Goal: Information Seeking & Learning: Learn about a topic

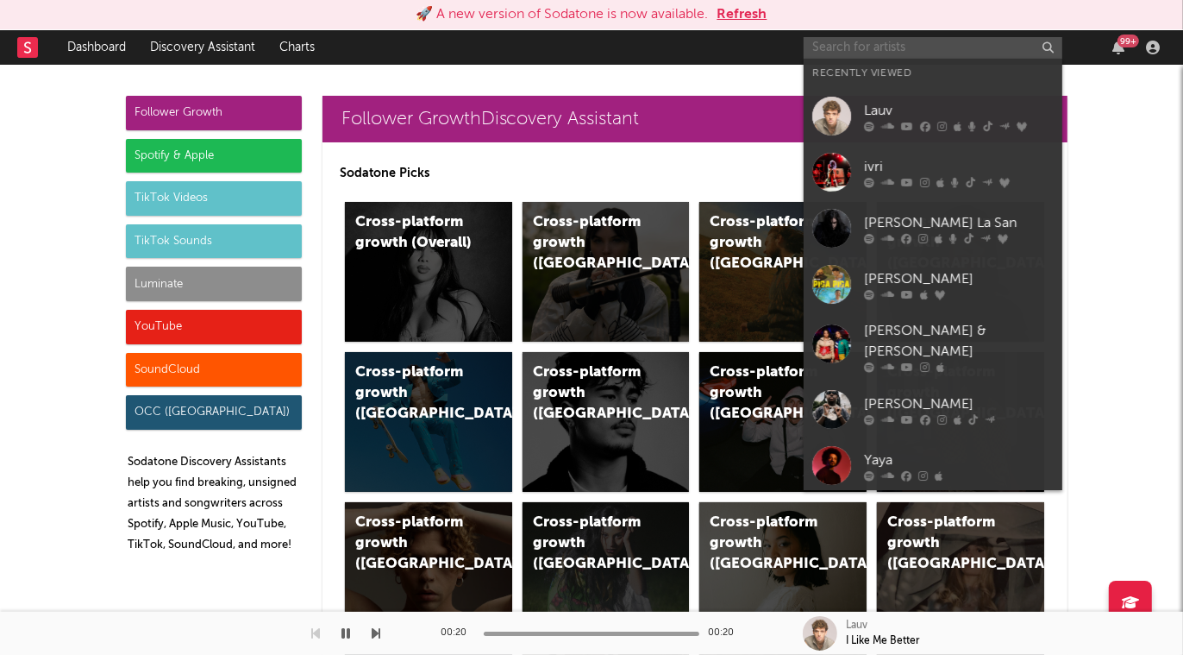
click at [870, 43] on input "text" at bounding box center [933, 48] width 259 height 22
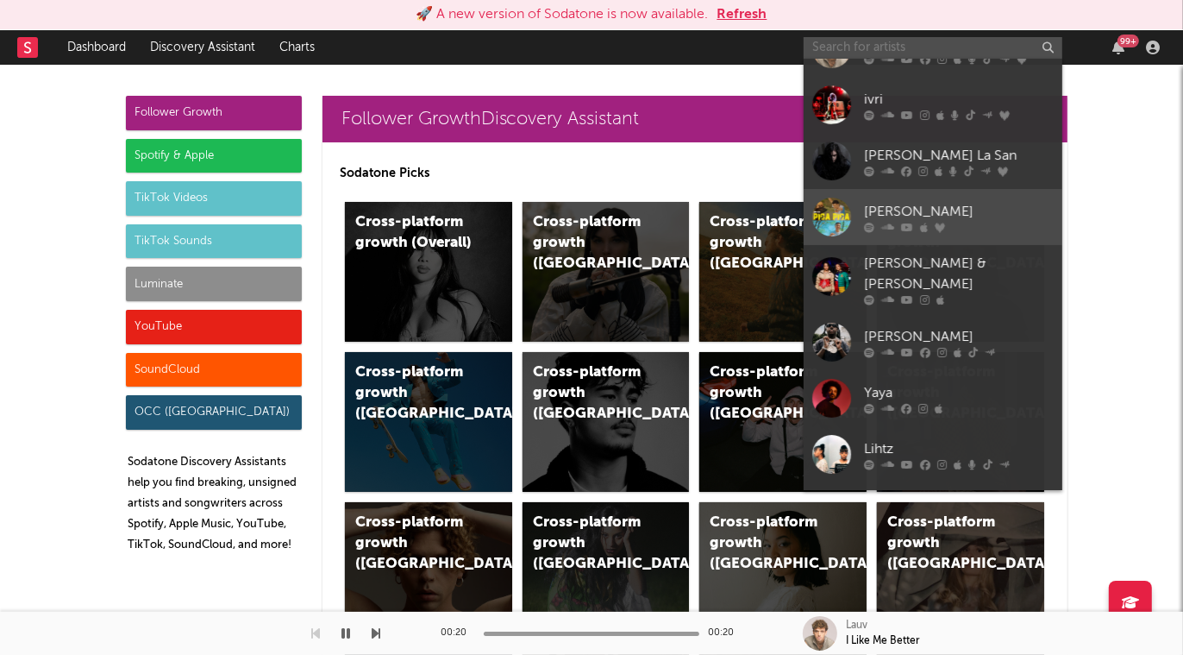
scroll to position [75, 0]
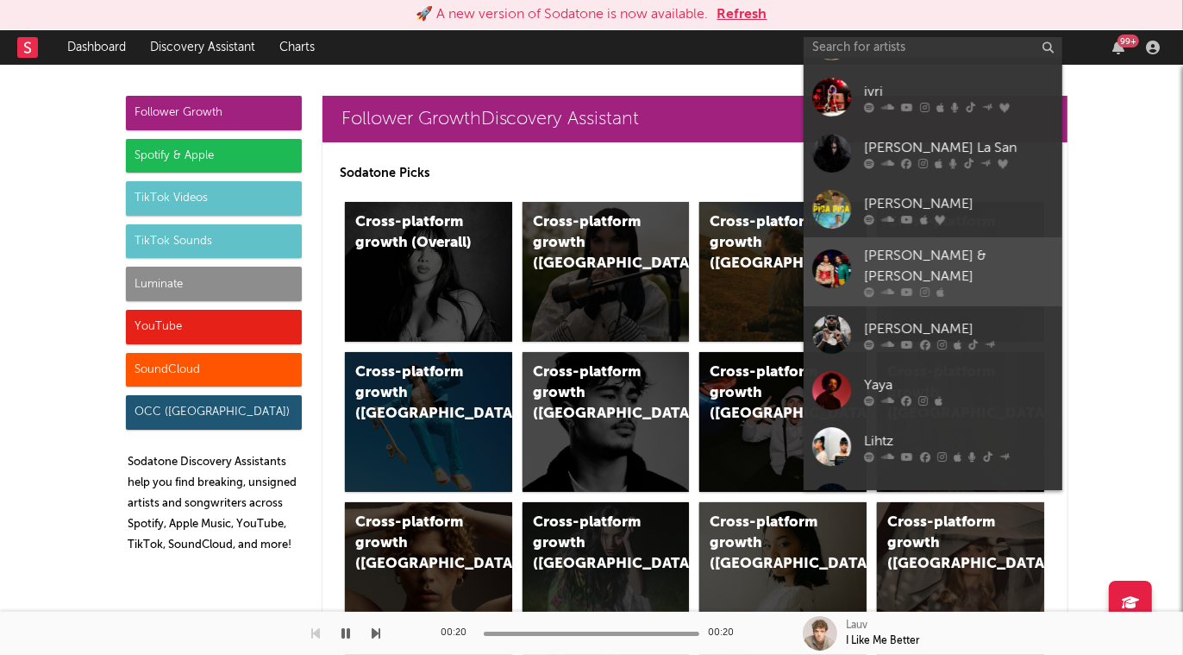
click at [979, 255] on div "[PERSON_NAME] & [PERSON_NAME]" at bounding box center [959, 266] width 190 height 41
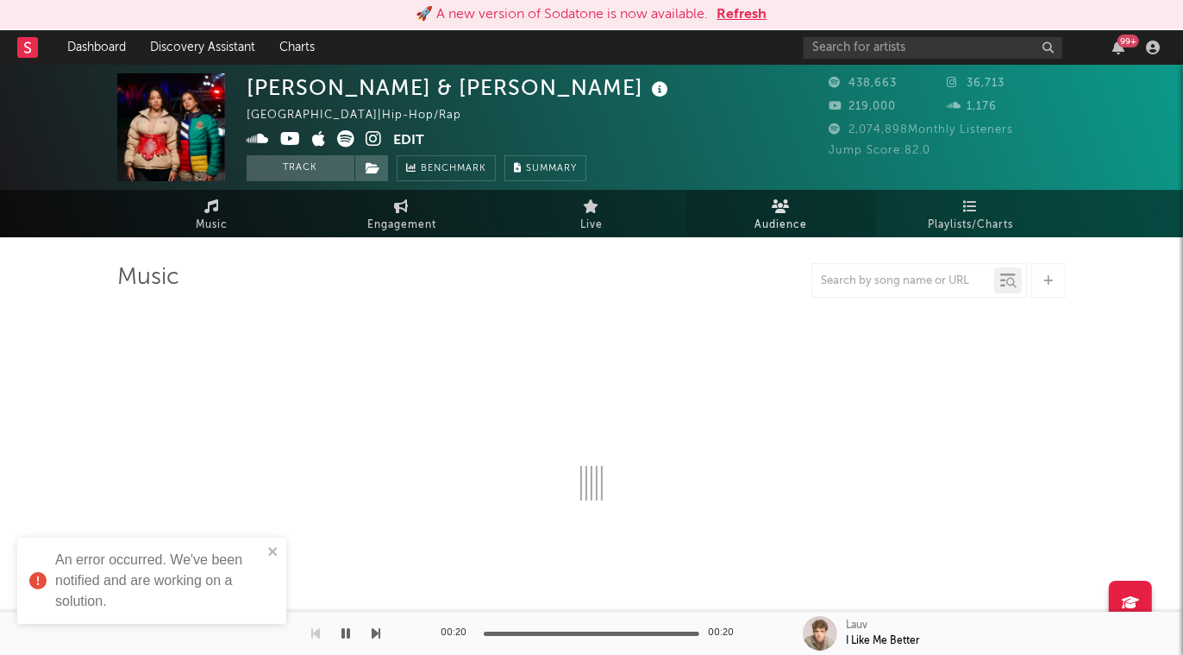
select select "6m"
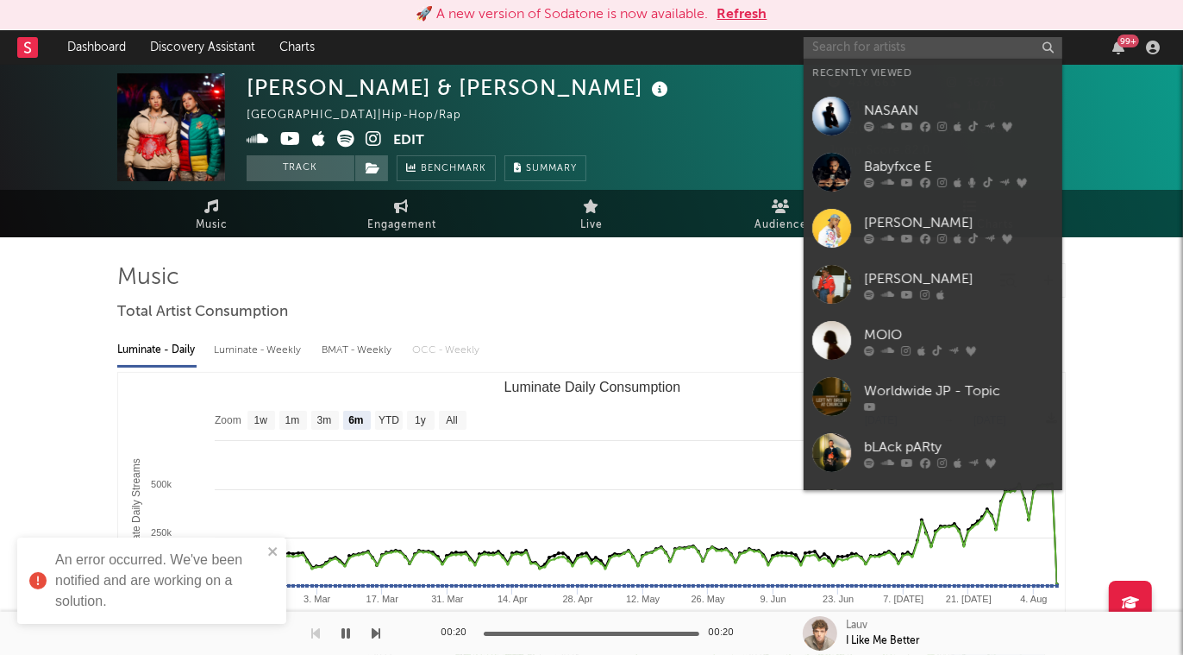
click at [899, 50] on input "text" at bounding box center [933, 48] width 259 height 22
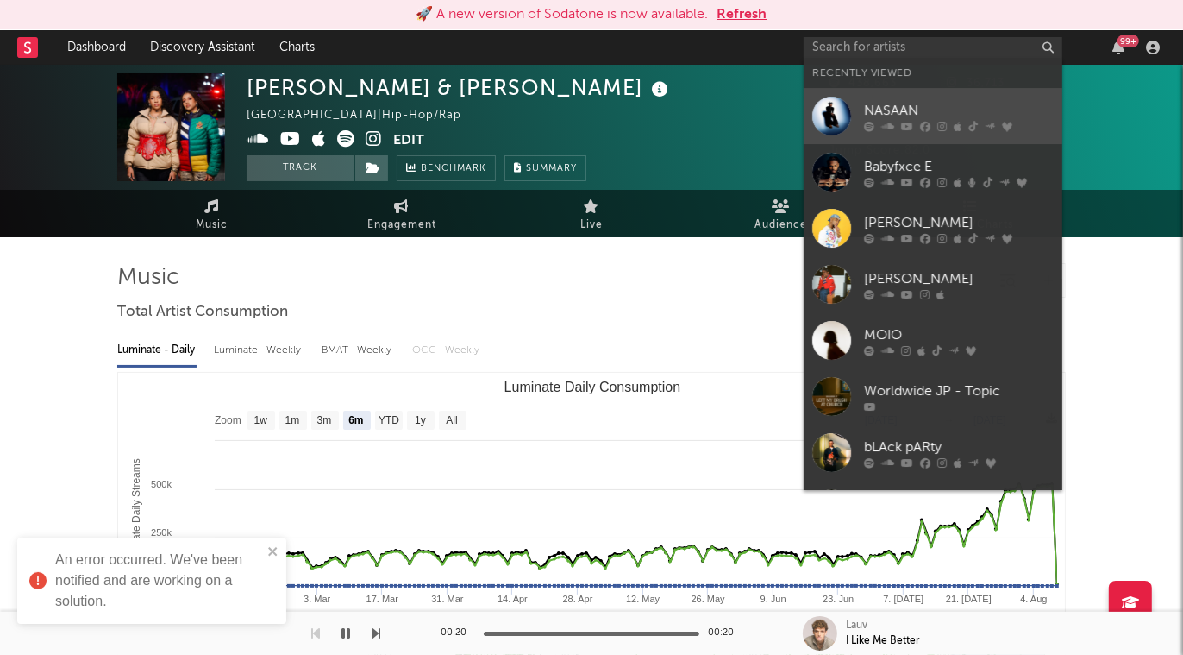
click at [912, 115] on div "NASAAN" at bounding box center [959, 111] width 190 height 21
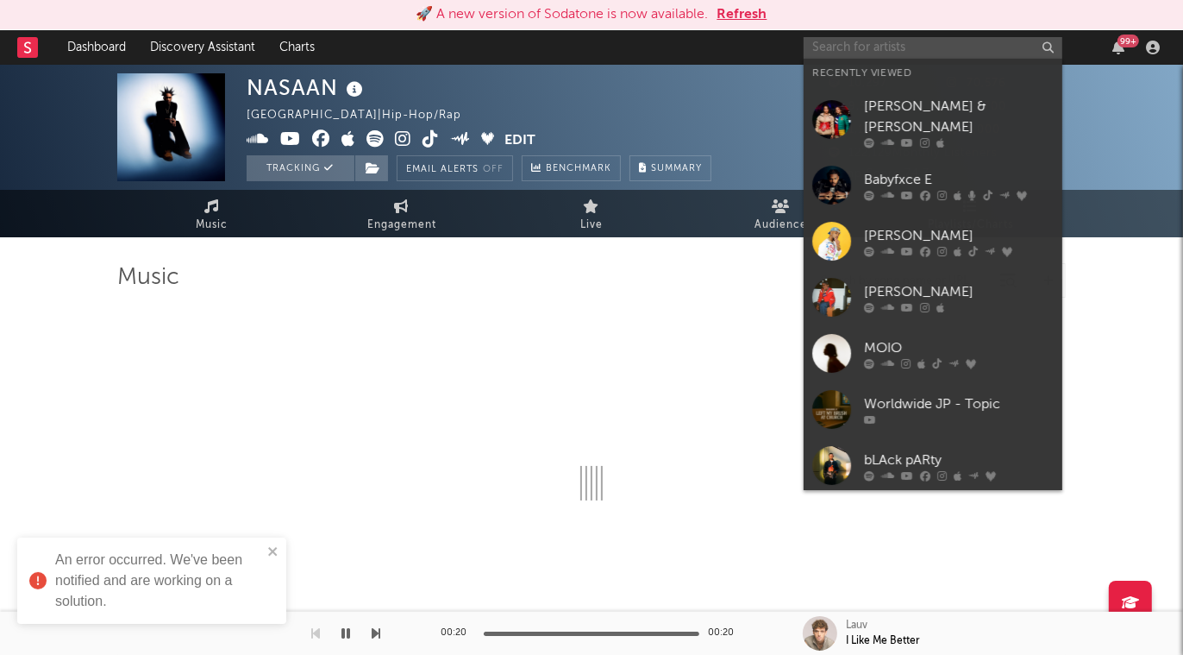
click at [861, 44] on input "text" at bounding box center [933, 48] width 259 height 22
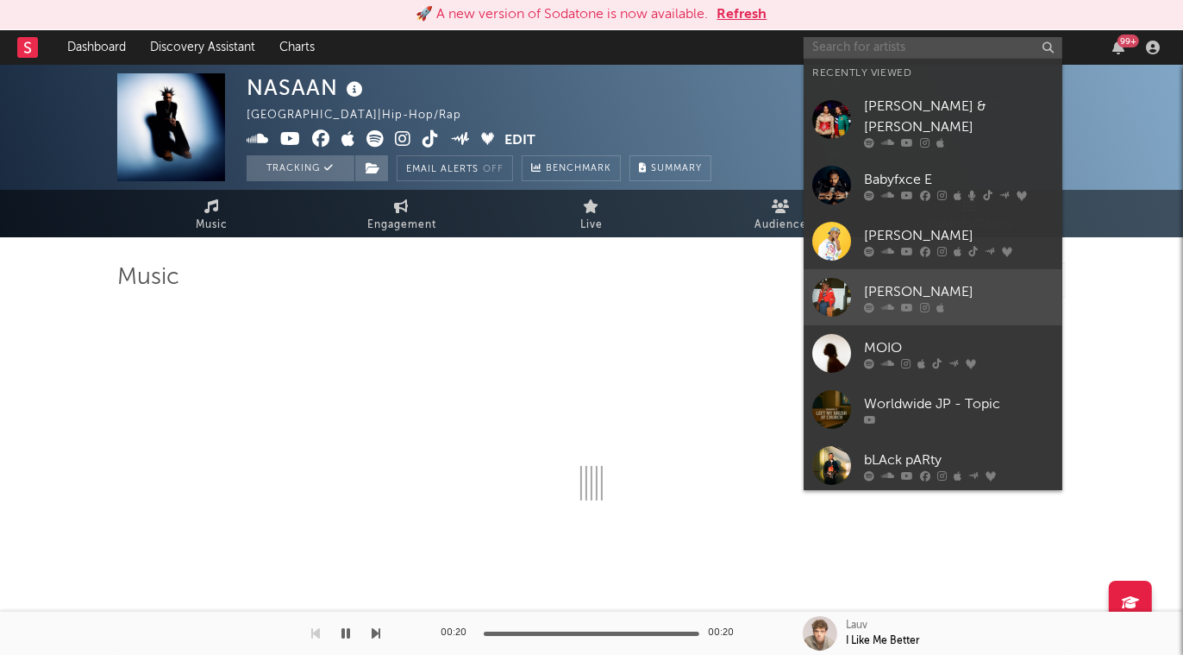
select select "6m"
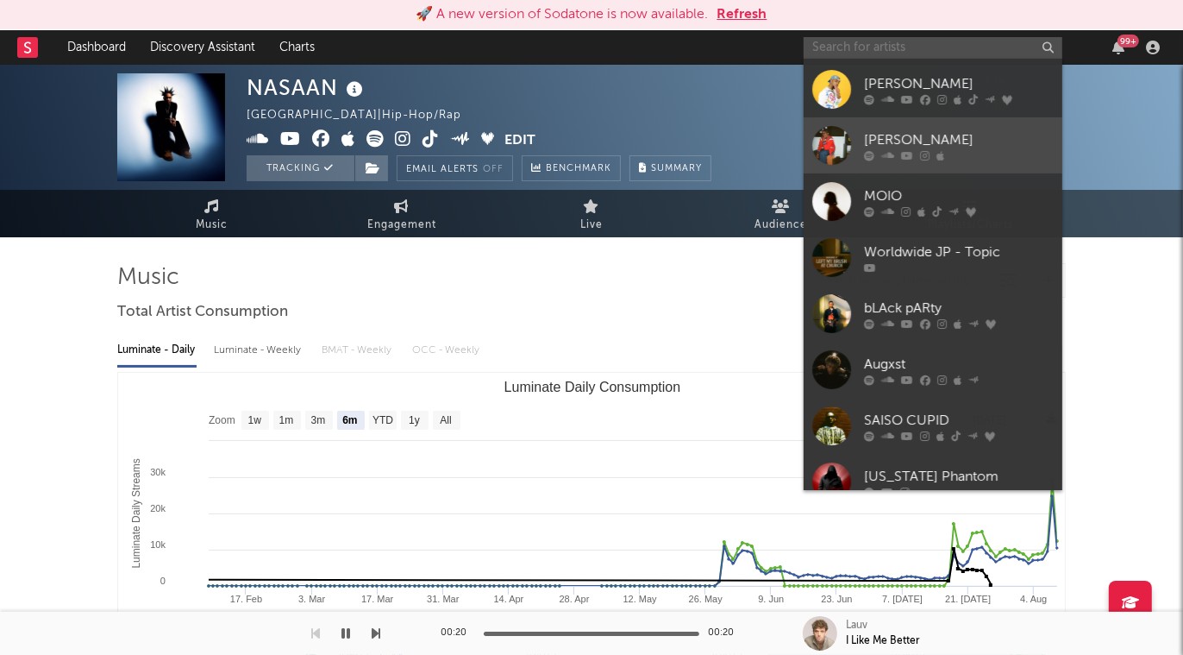
scroll to position [158, 0]
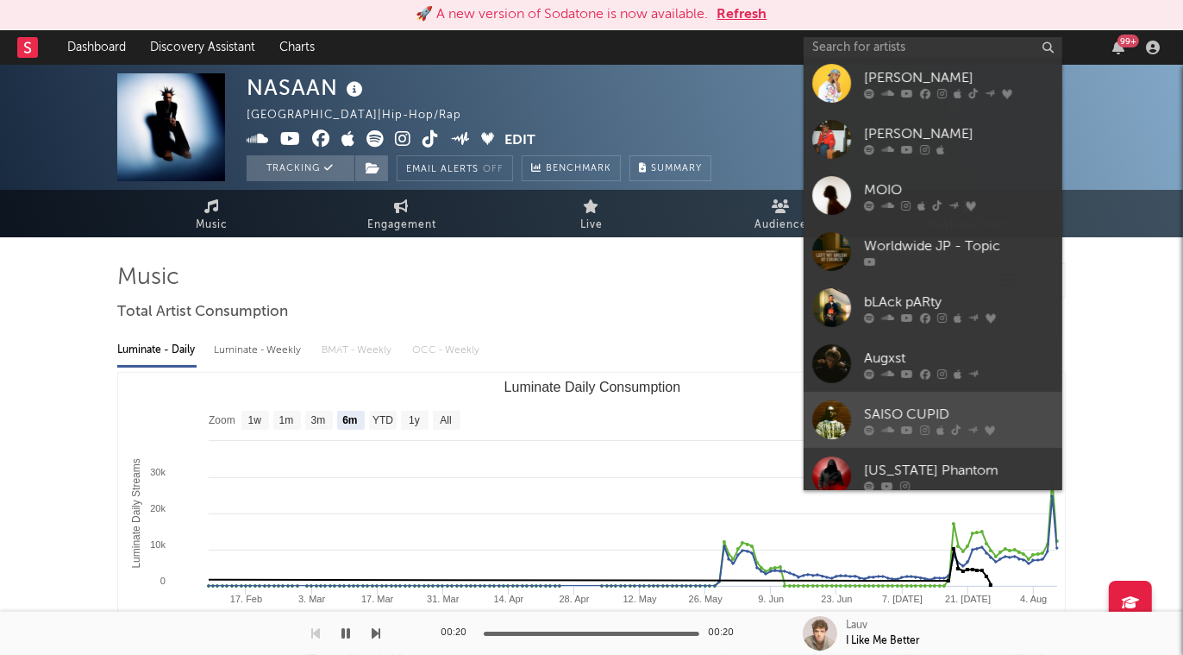
click at [994, 404] on div "SAISO CUPID" at bounding box center [959, 414] width 190 height 21
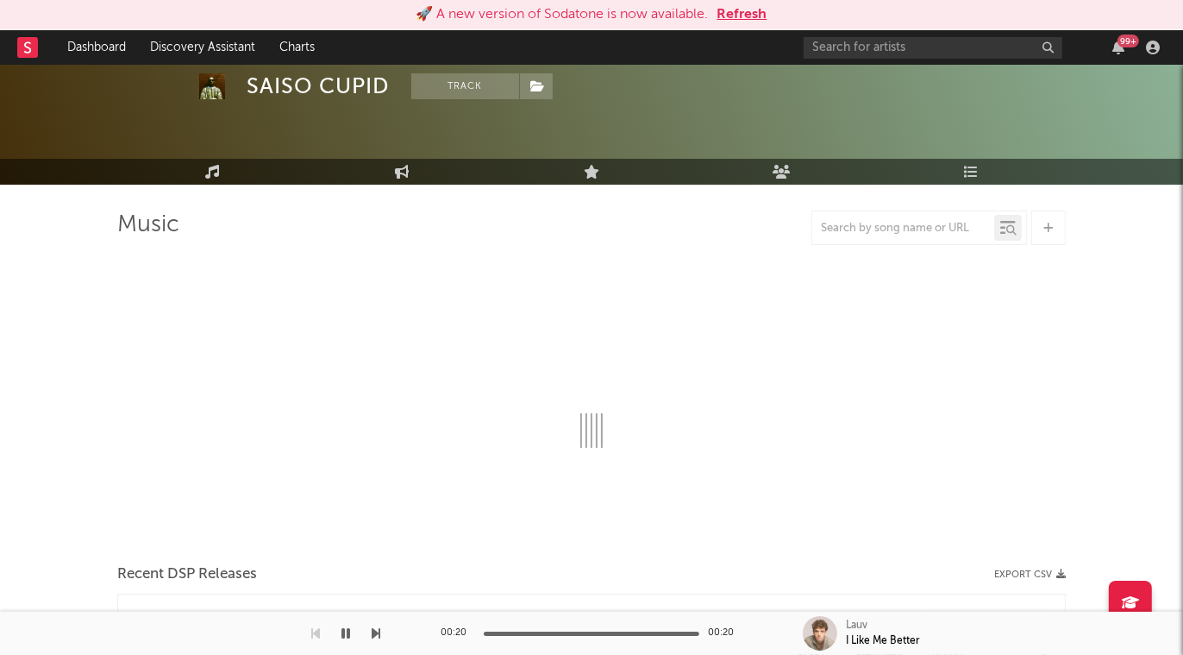
scroll to position [57, 0]
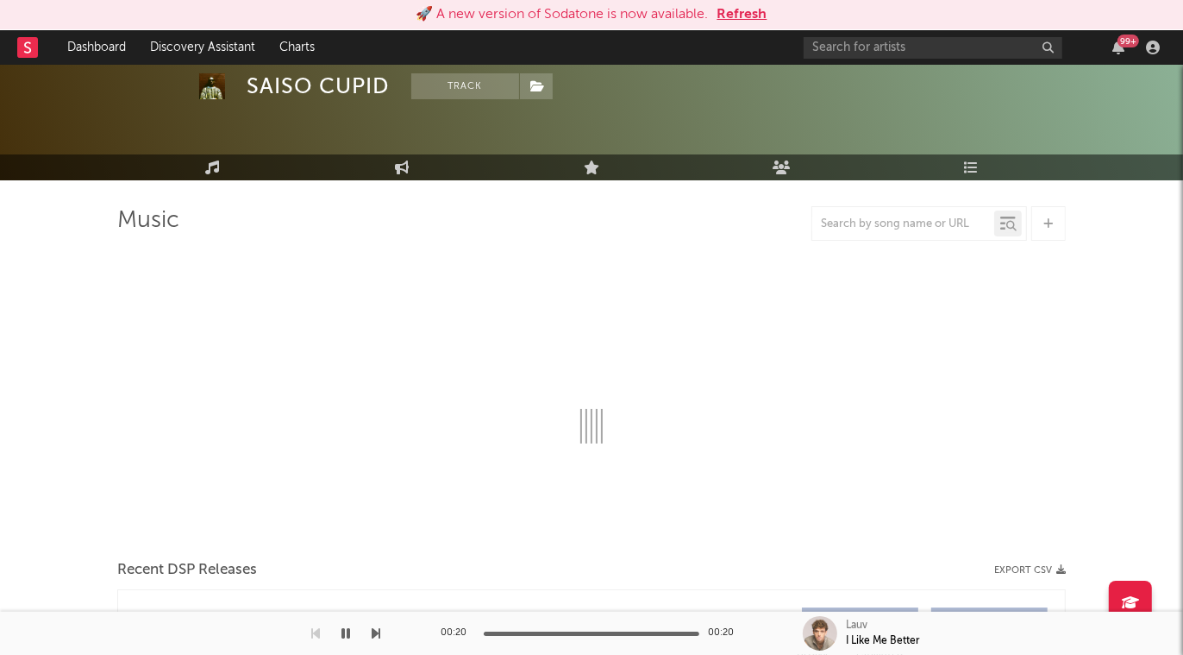
select select "6m"
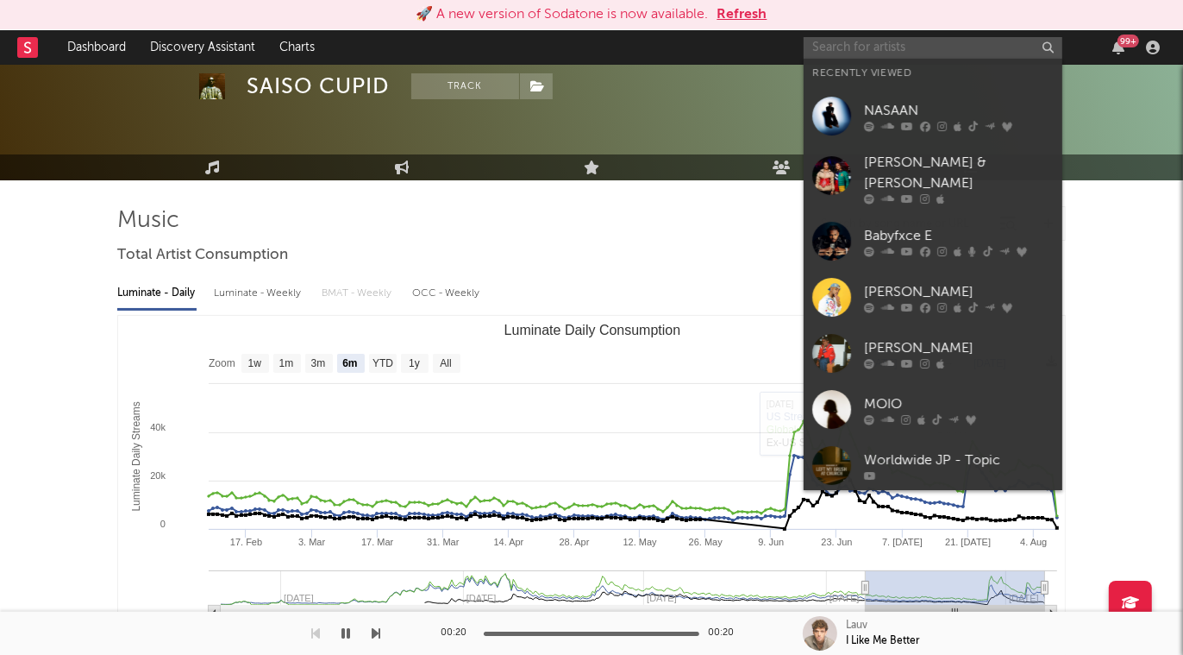
click at [949, 47] on input "text" at bounding box center [933, 48] width 259 height 22
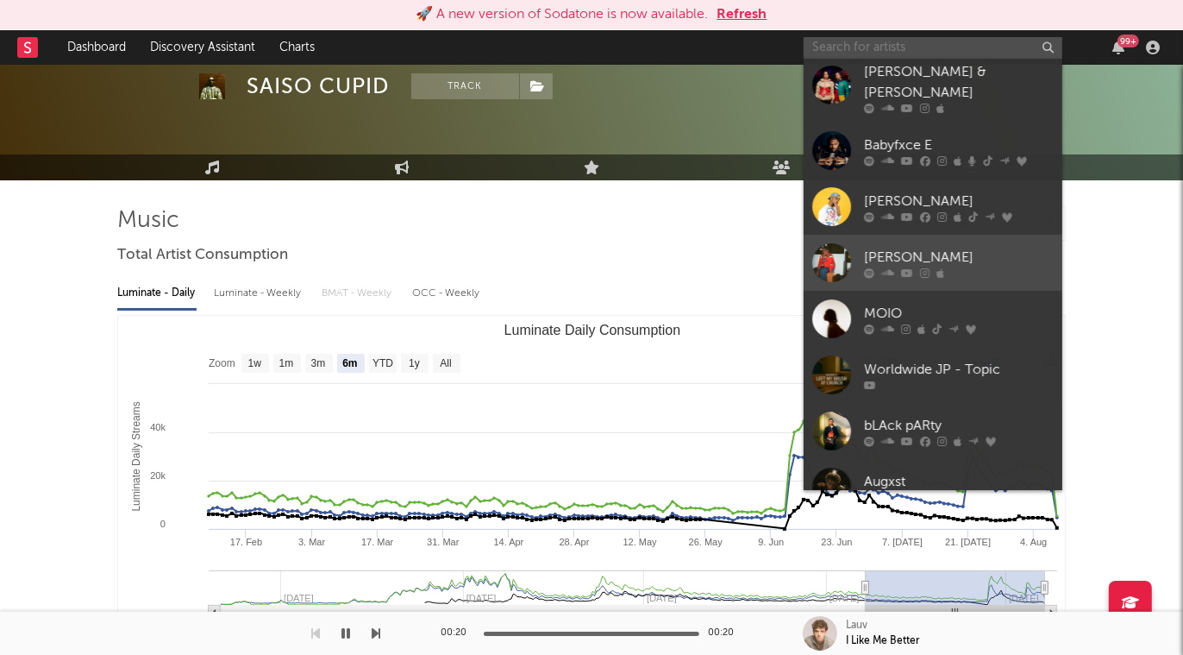
scroll to position [158, 0]
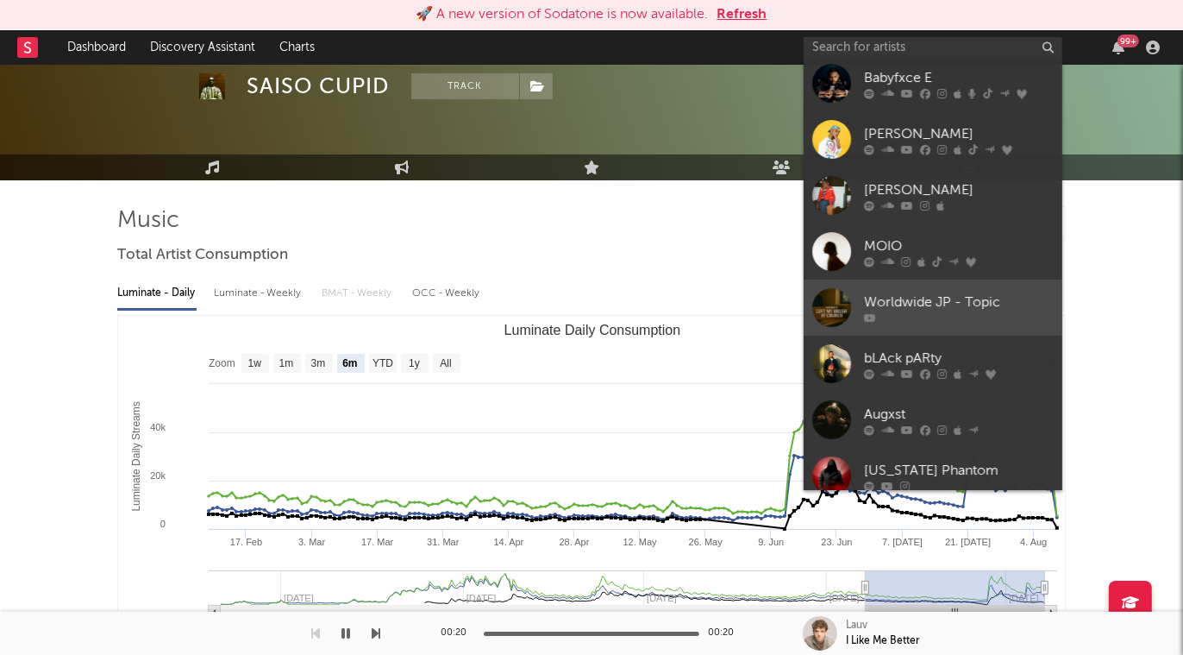
click at [968, 292] on div "Worldwide JP - Topic" at bounding box center [959, 302] width 190 height 21
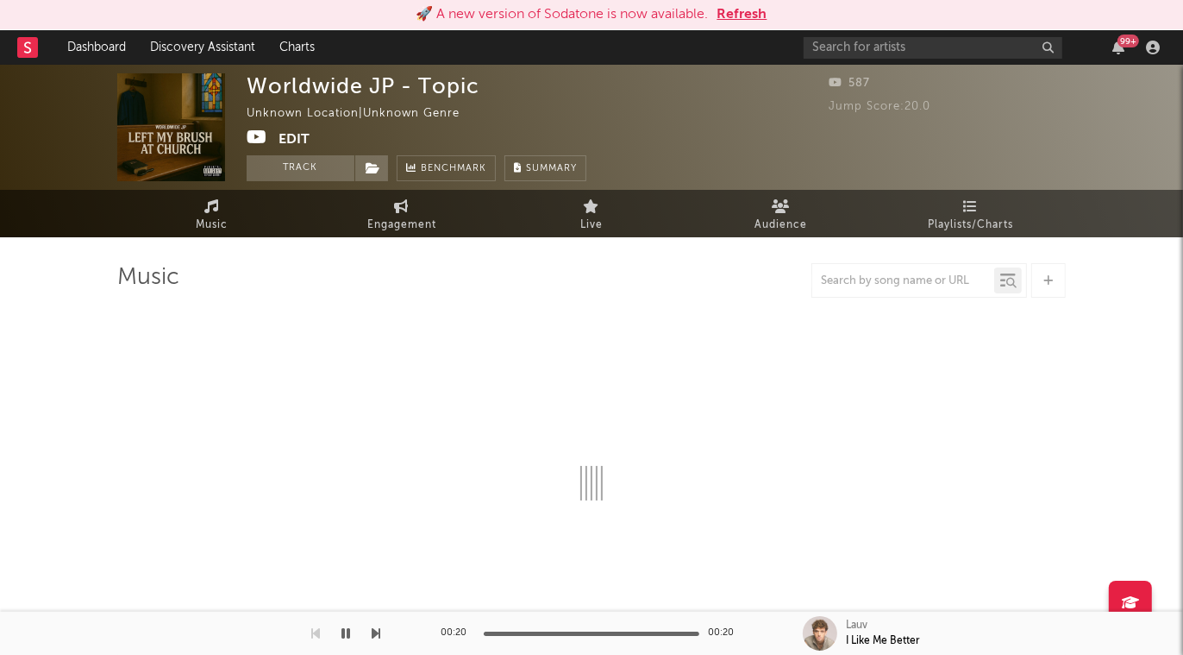
select select "1w"
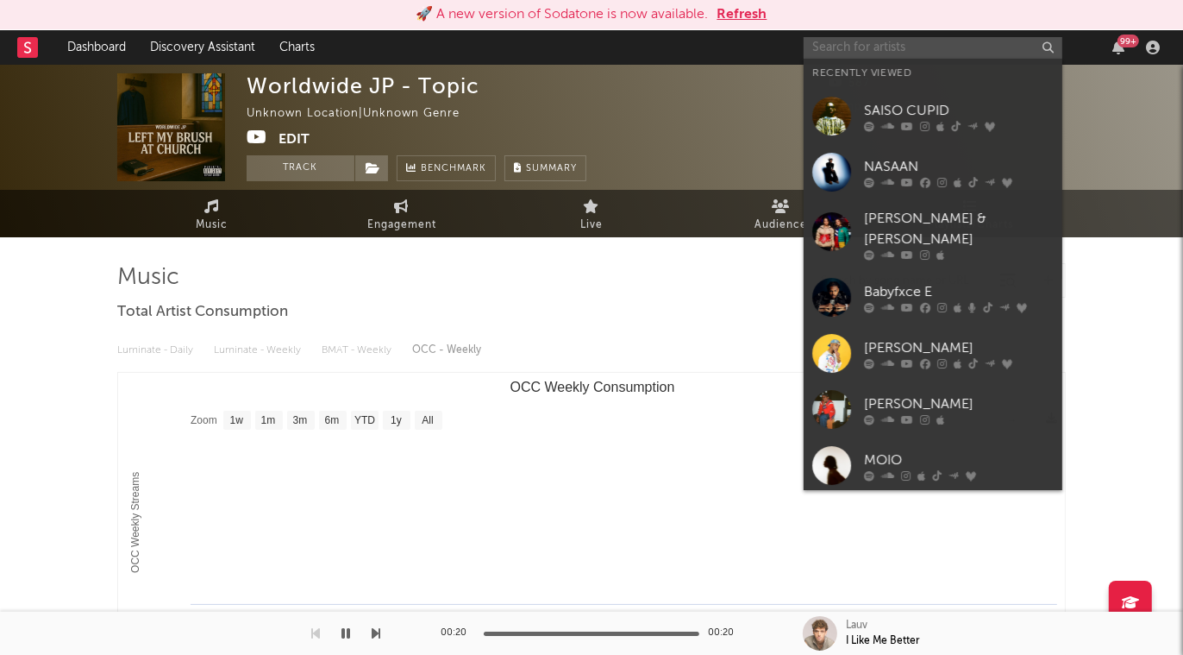
click at [934, 49] on input "text" at bounding box center [933, 48] width 259 height 22
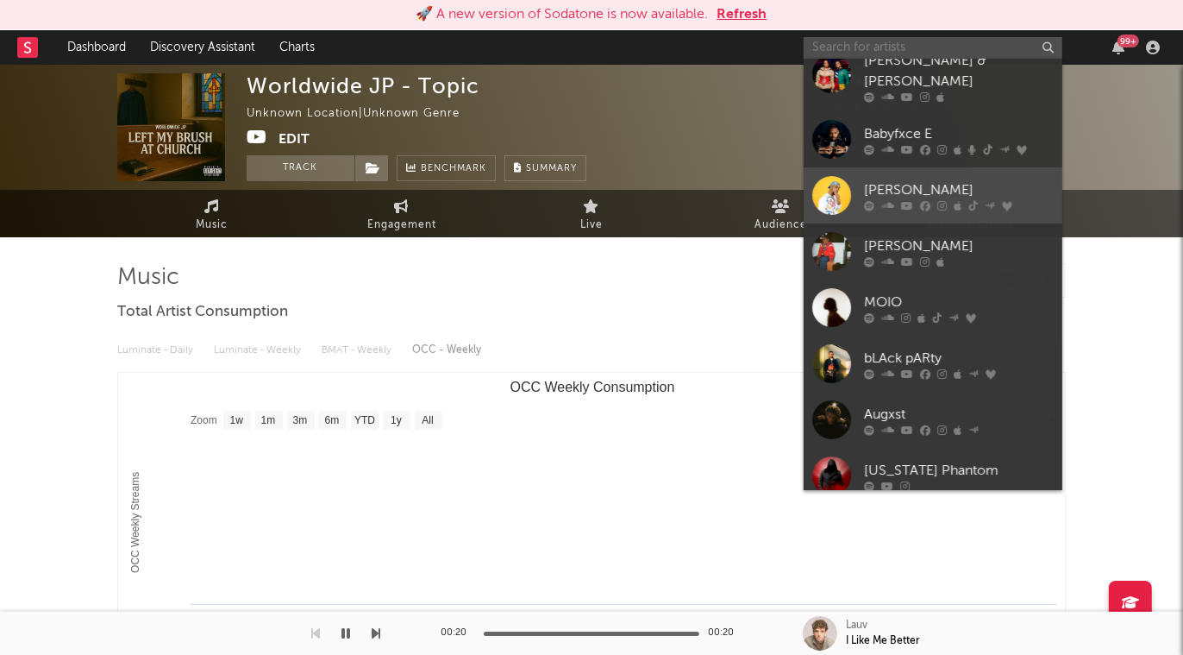
scroll to position [13, 0]
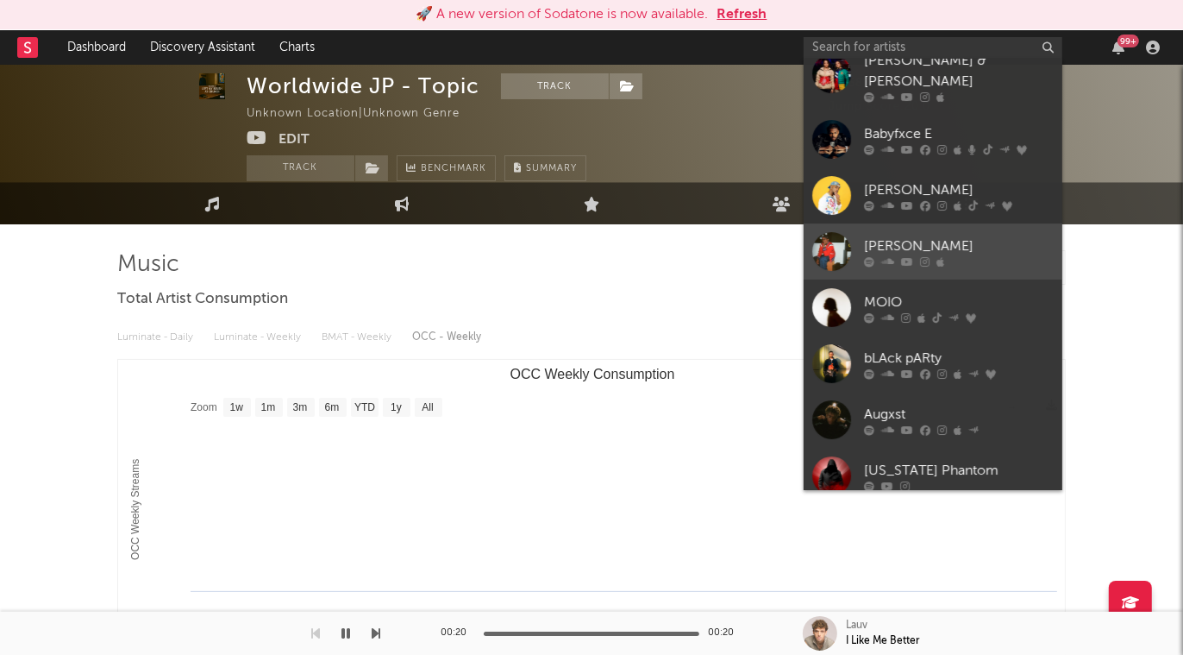
click at [971, 236] on div "[PERSON_NAME]" at bounding box center [959, 246] width 190 height 21
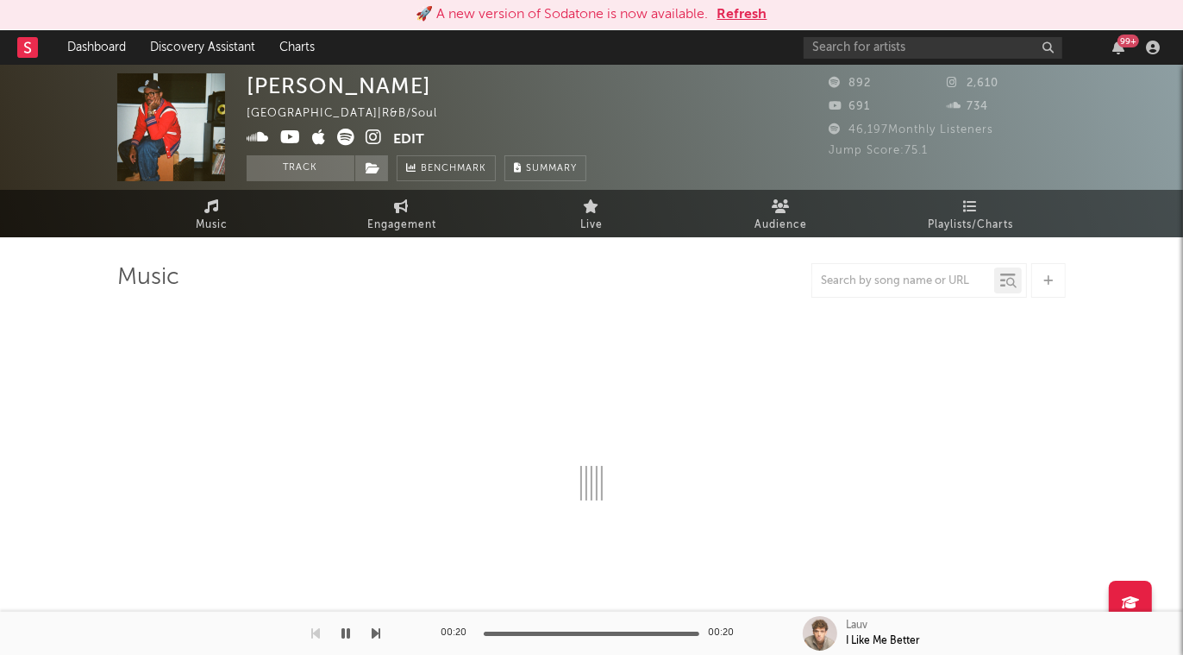
select select "1w"
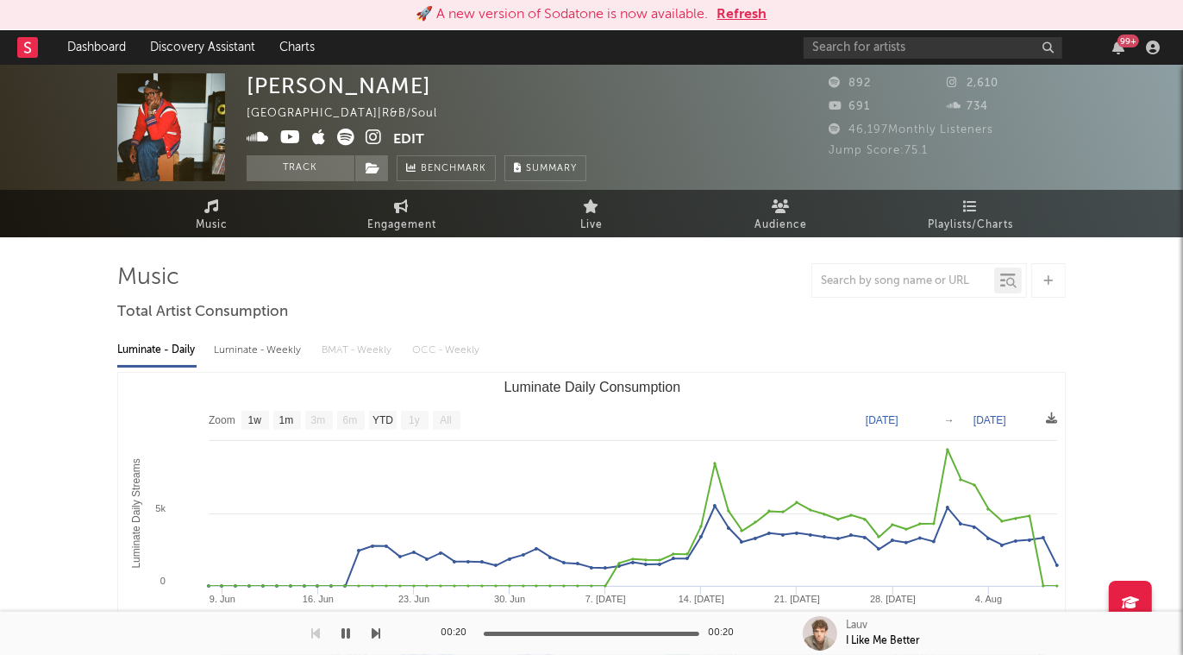
click at [1004, 60] on div "99 +" at bounding box center [985, 47] width 362 height 34
click at [1003, 43] on input "text" at bounding box center [933, 48] width 259 height 22
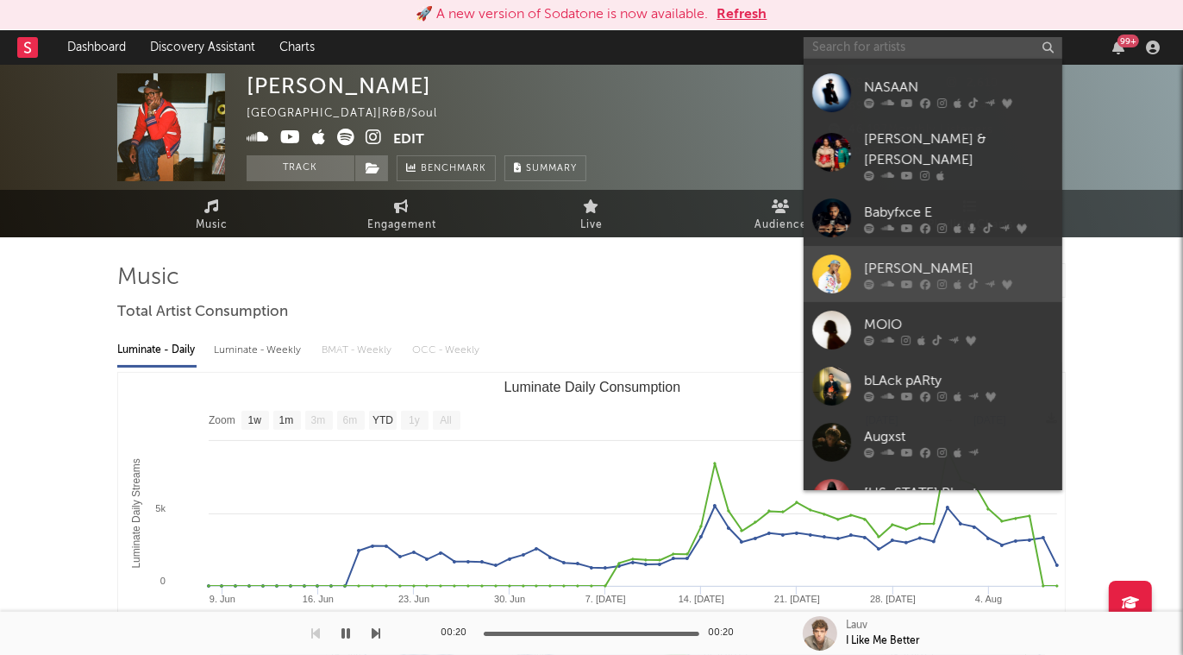
scroll to position [139, 0]
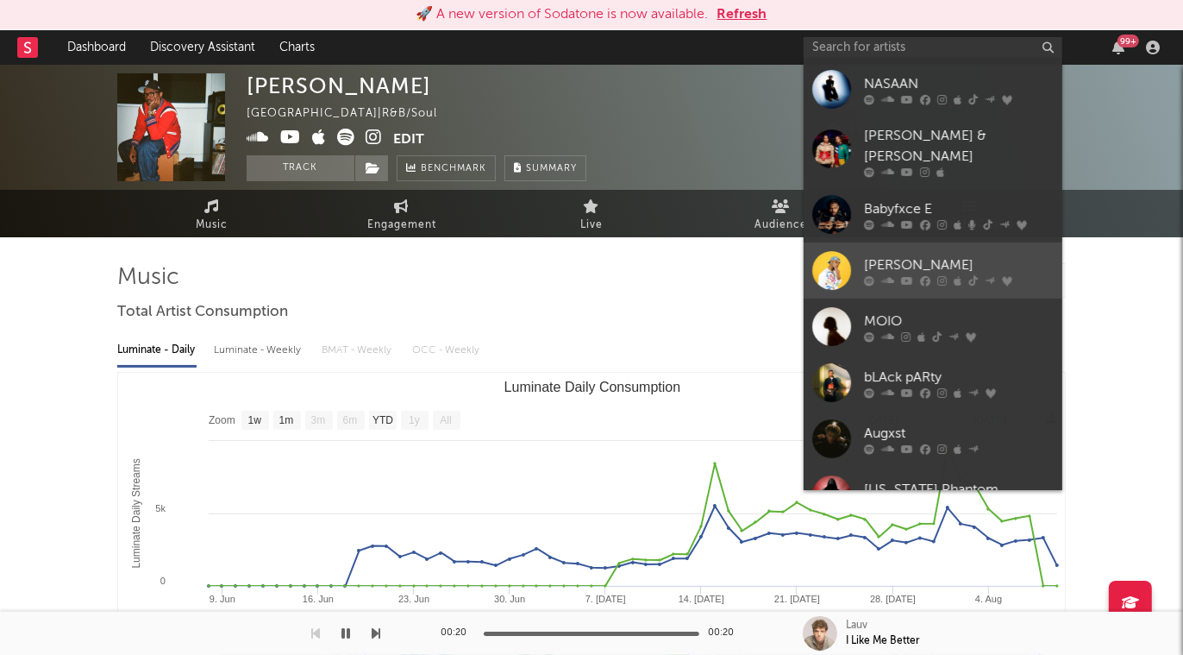
click at [959, 255] on div "[PERSON_NAME]" at bounding box center [959, 265] width 190 height 21
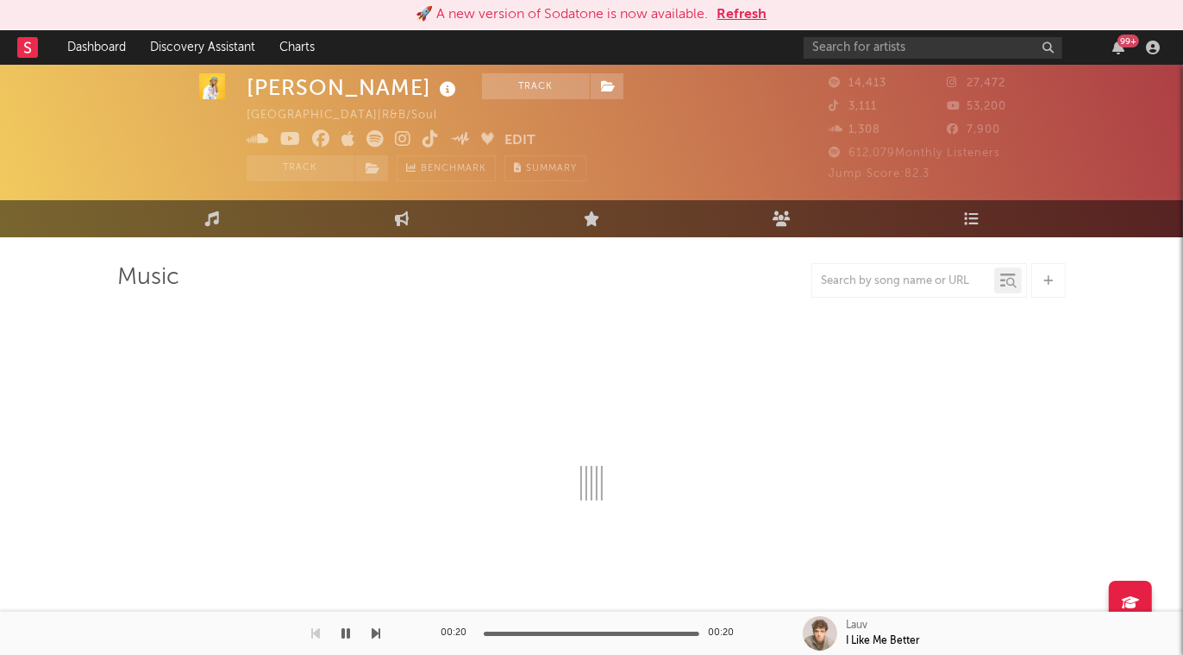
scroll to position [56, 0]
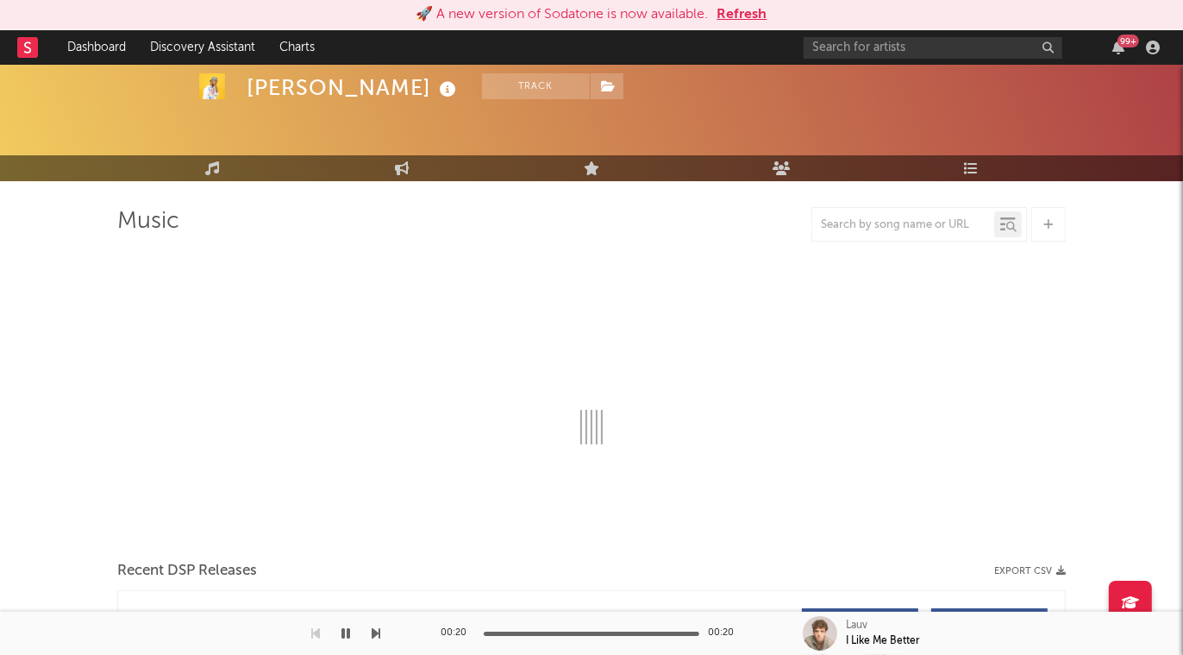
select select "6m"
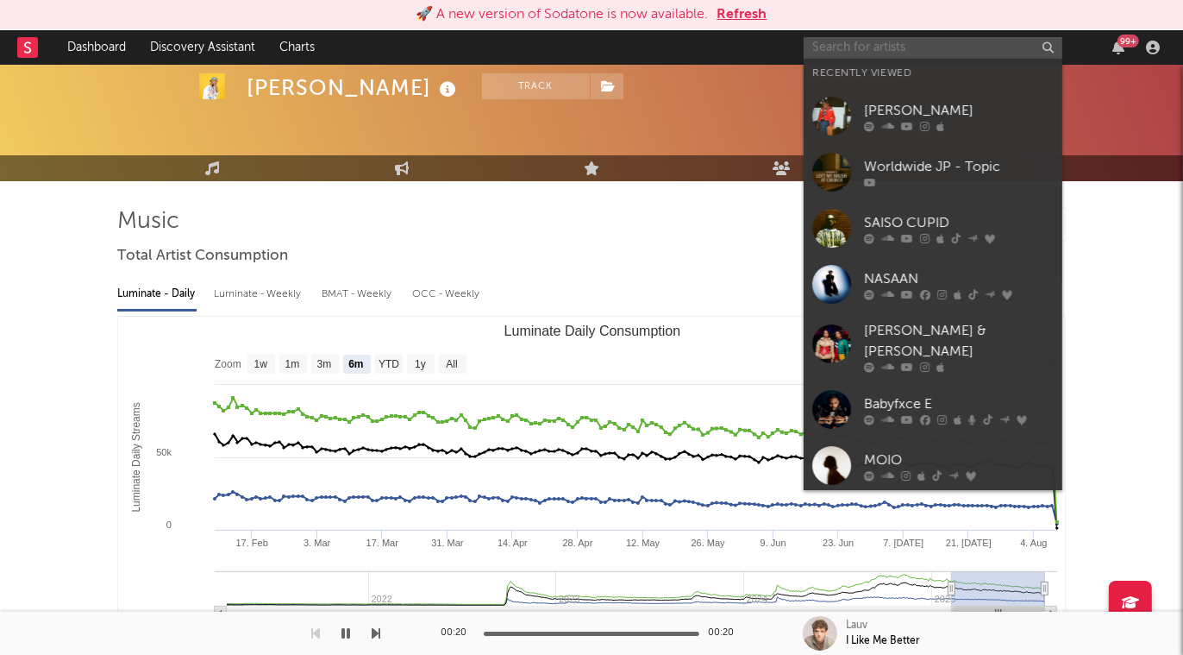
click at [915, 53] on input "text" at bounding box center [933, 48] width 259 height 22
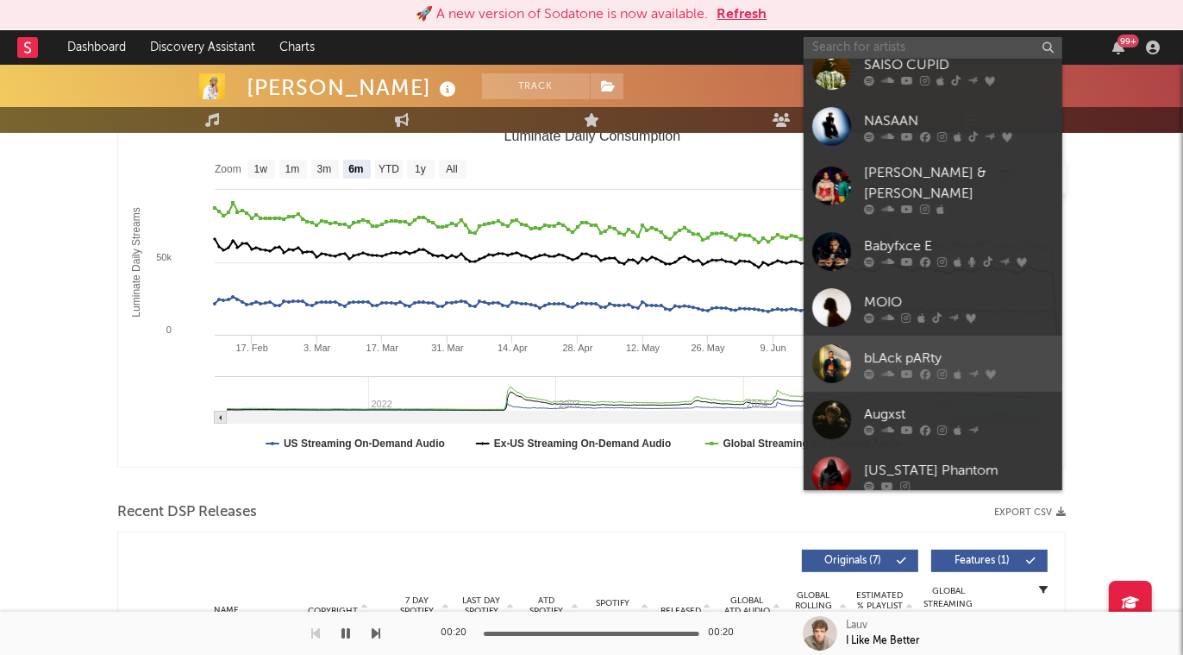
scroll to position [260, 0]
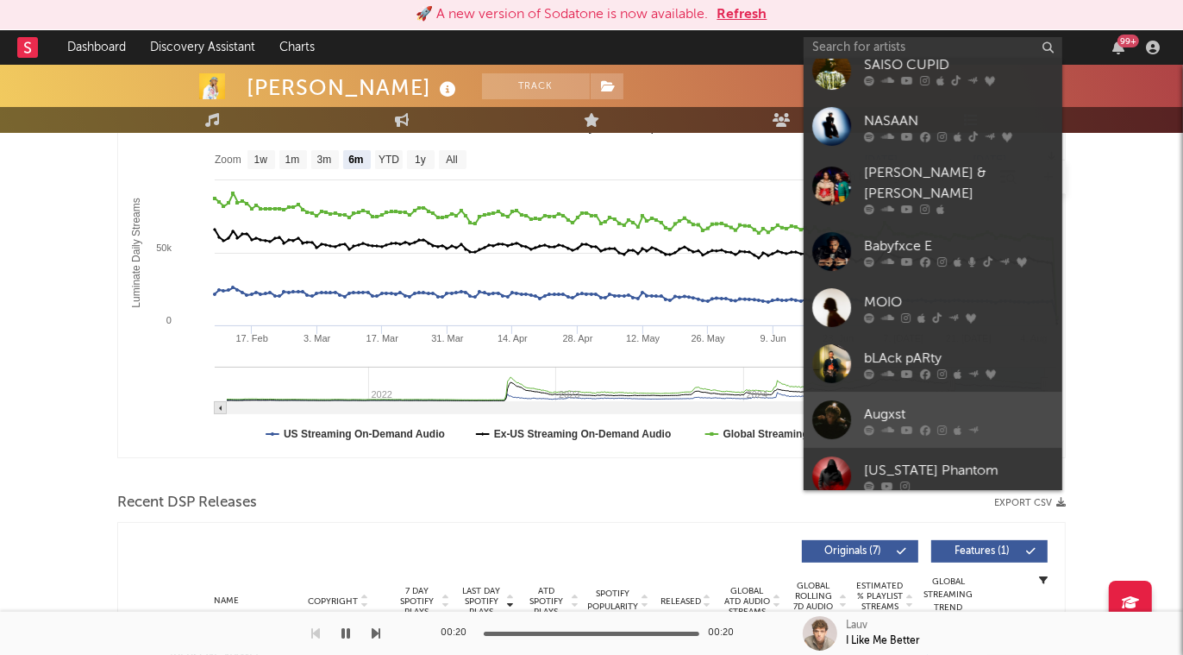
click at [924, 404] on div "Augxst" at bounding box center [959, 414] width 190 height 21
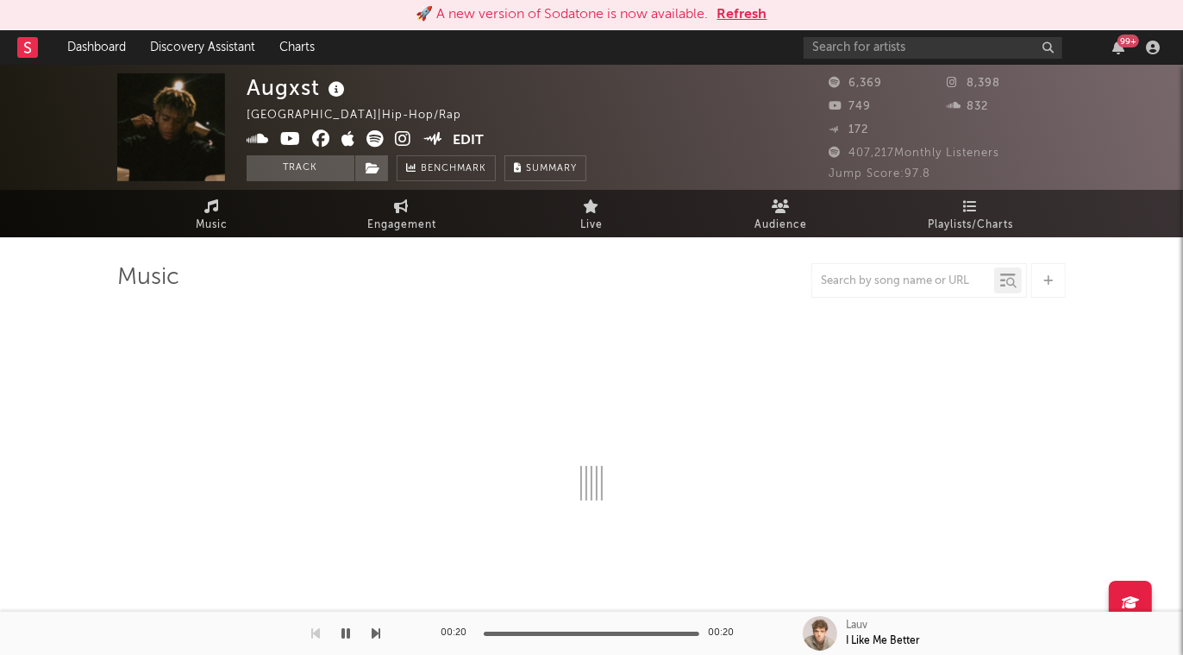
select select "6m"
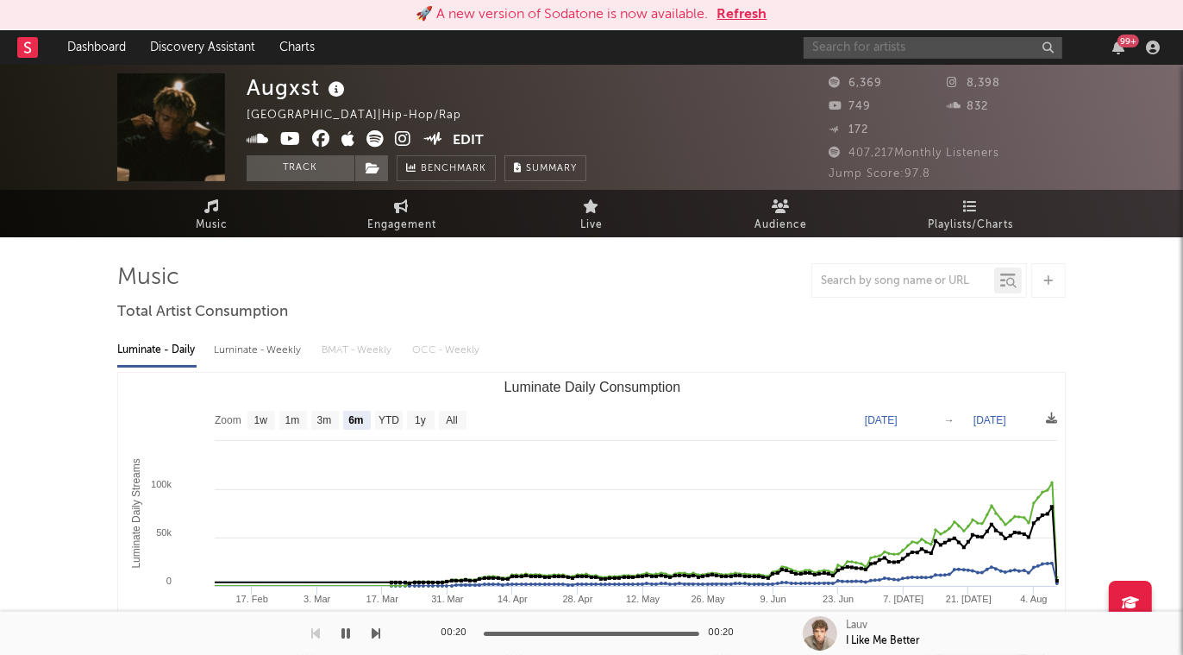
click at [949, 43] on input "text" at bounding box center [933, 48] width 259 height 22
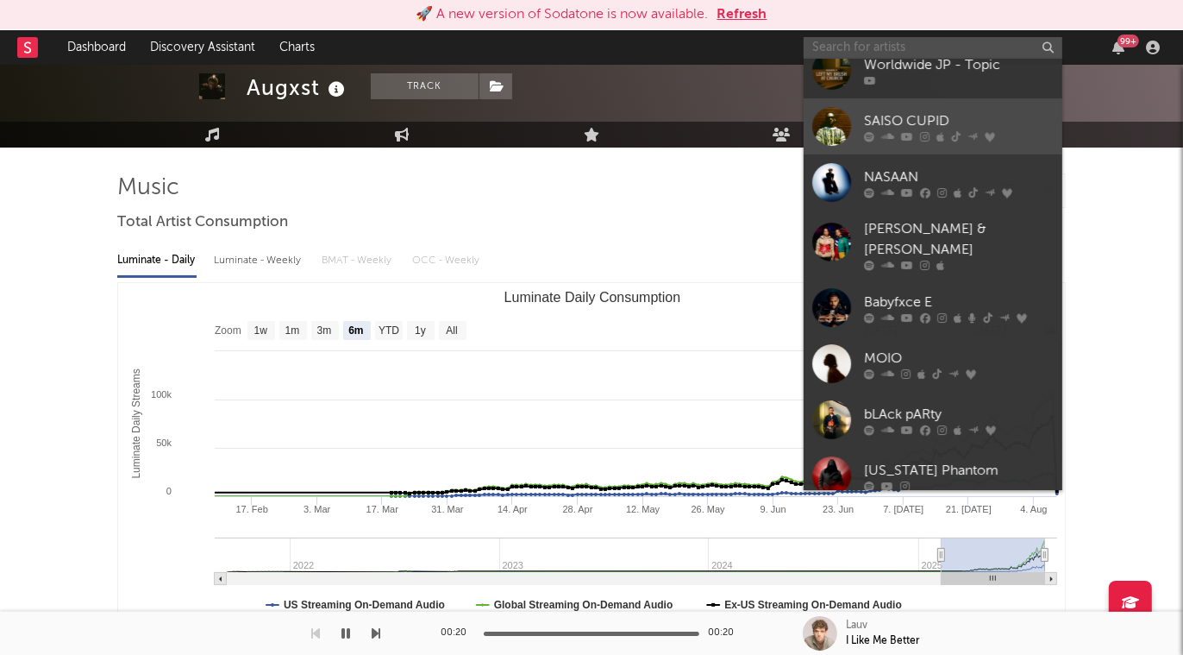
scroll to position [100, 0]
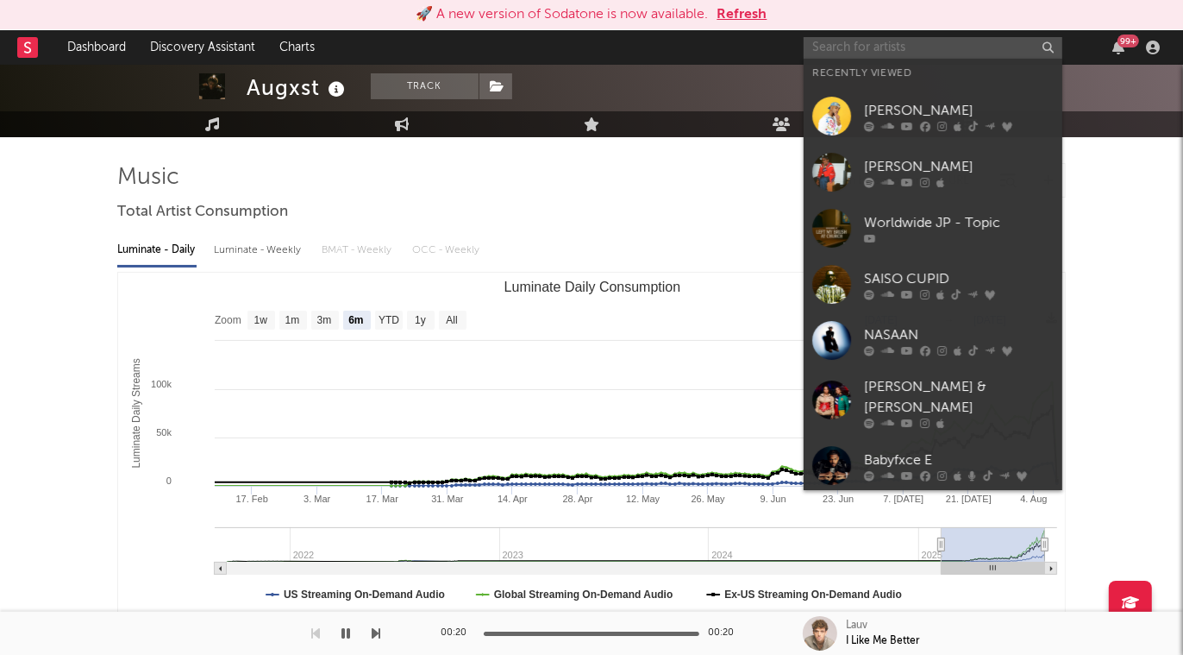
click at [894, 52] on input "text" at bounding box center [933, 48] width 259 height 22
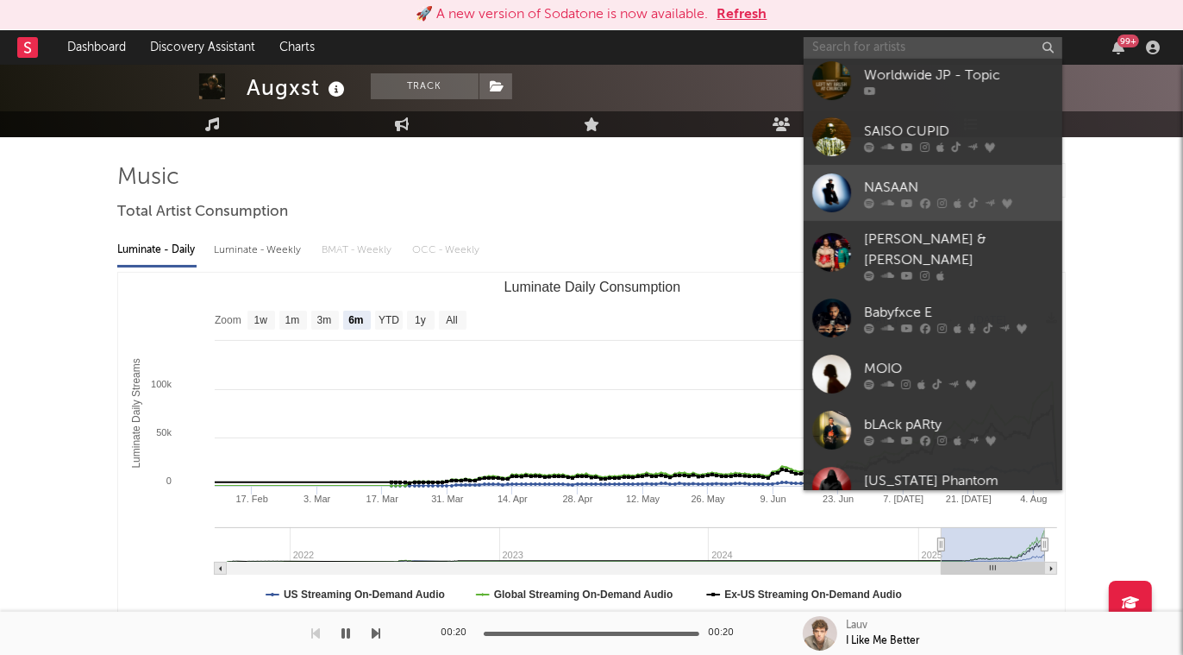
scroll to position [158, 0]
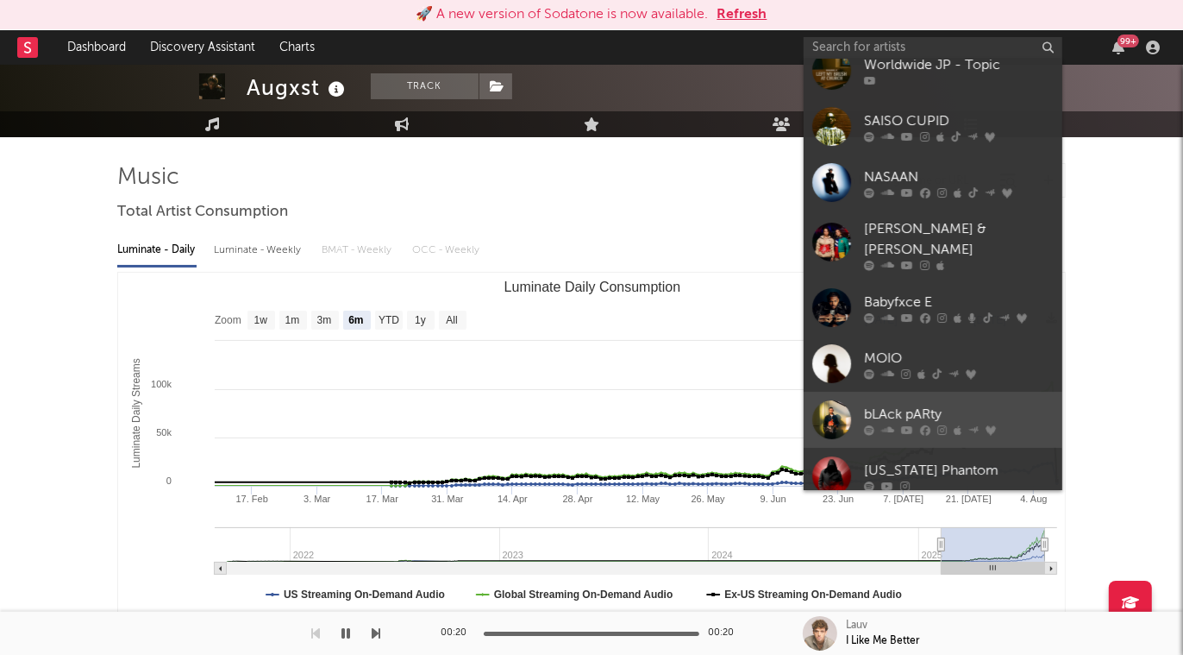
click at [921, 404] on div "bLAck pARty" at bounding box center [959, 414] width 190 height 21
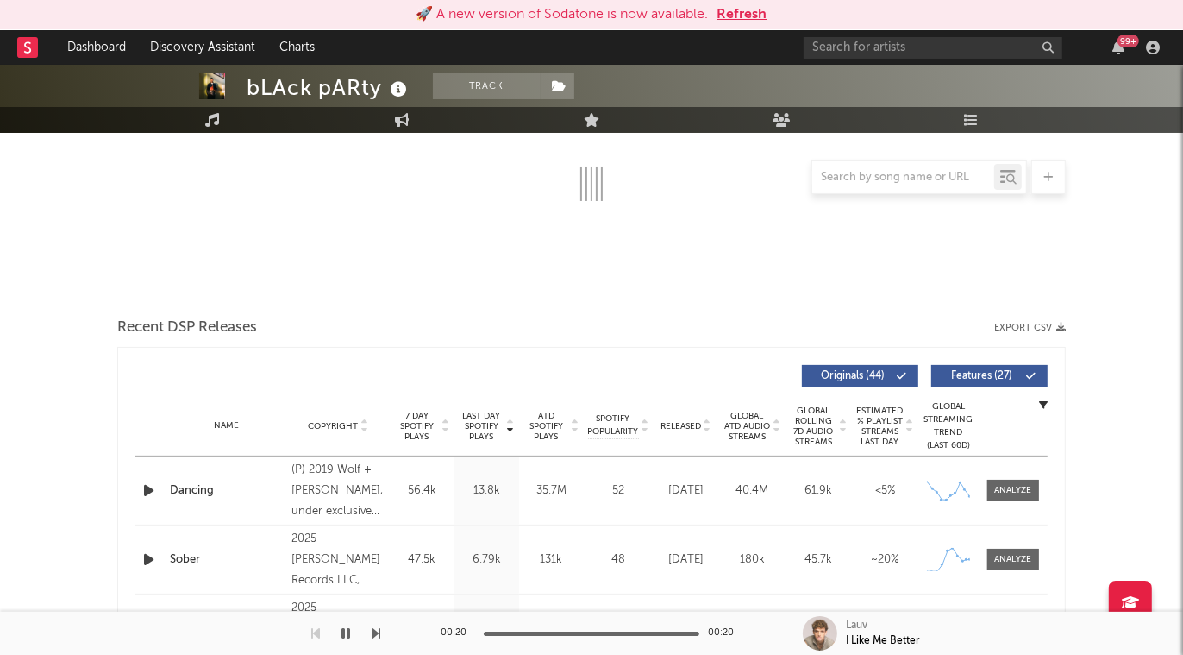
select select "6m"
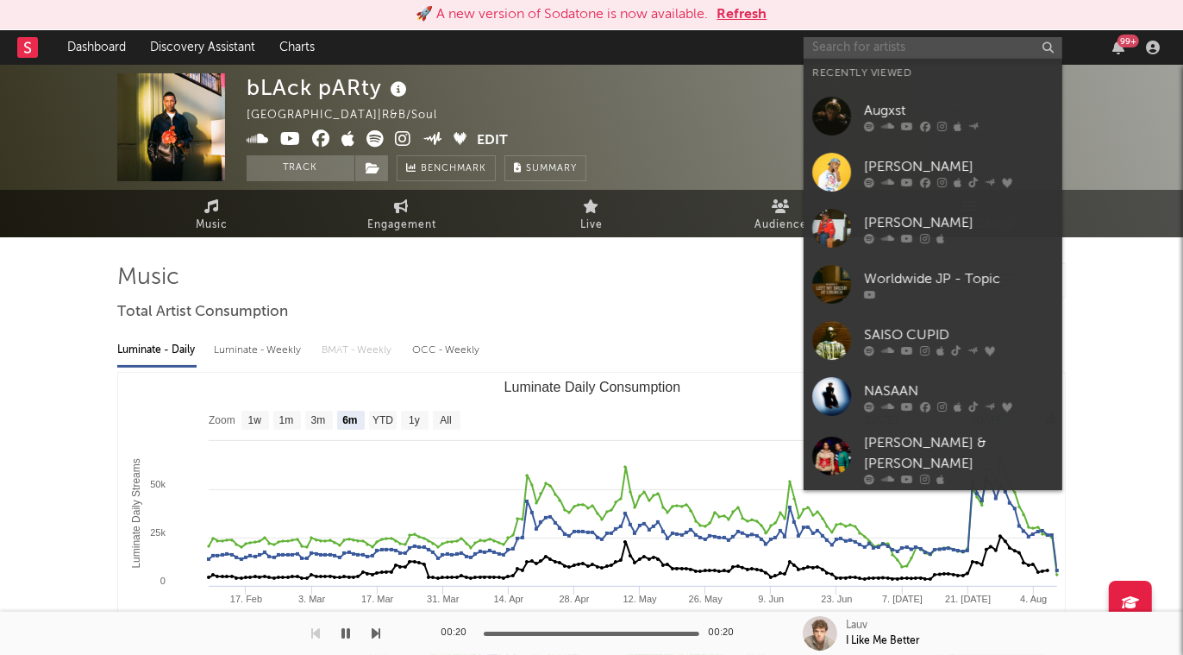
click at [874, 47] on input "text" at bounding box center [933, 48] width 259 height 22
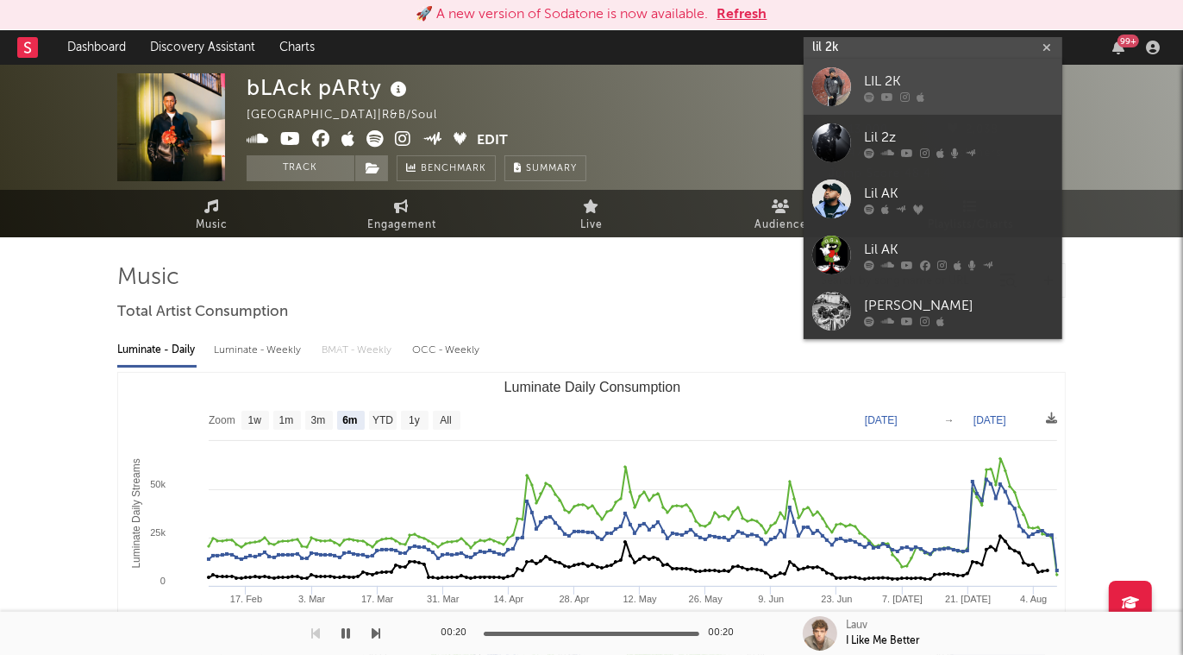
type input "lil 2k"
click at [924, 78] on div "LIL 2K" at bounding box center [959, 82] width 190 height 21
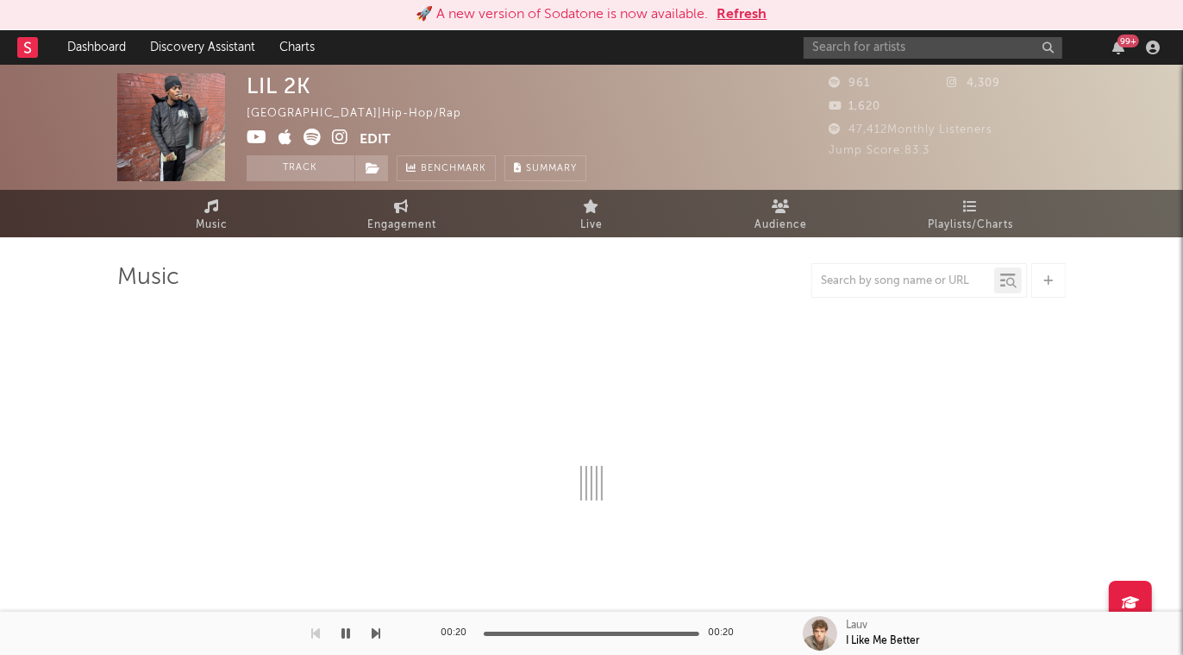
select select "6m"
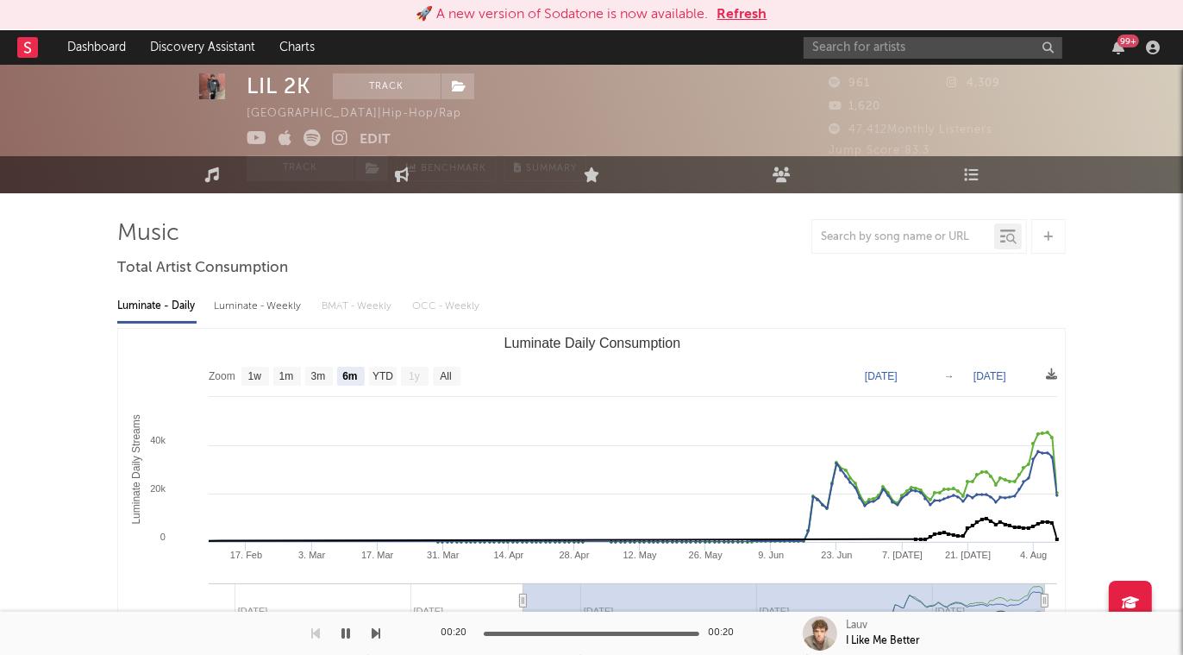
scroll to position [54, 0]
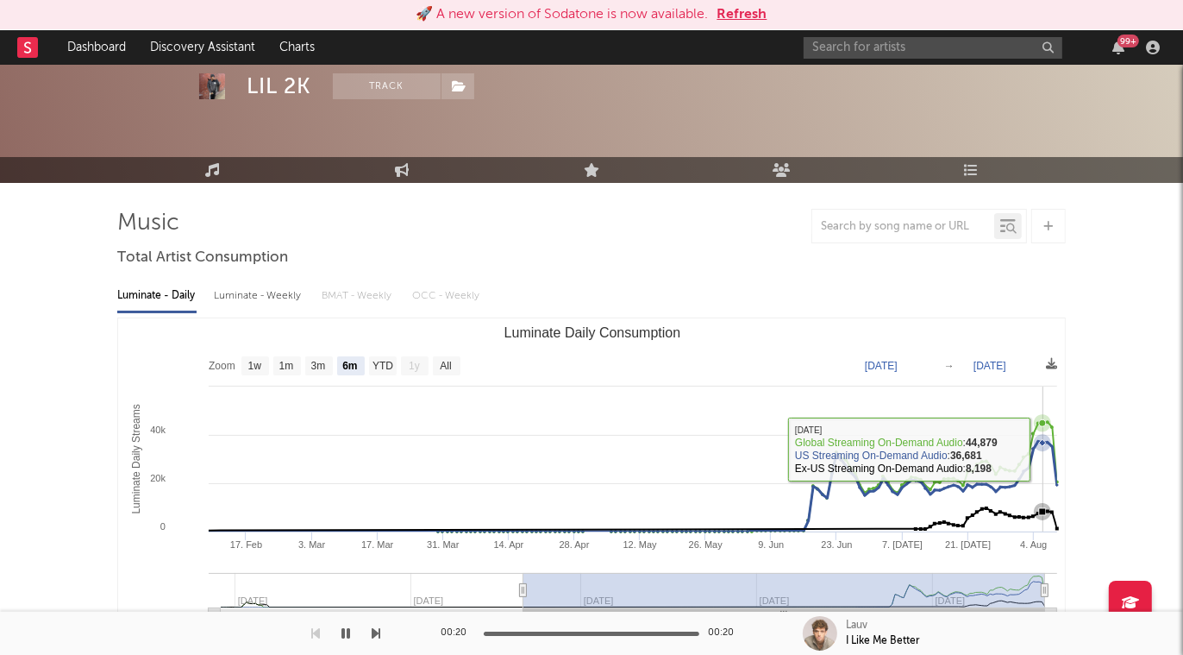
click at [1044, 448] on icon "Luminate Daily Consumption" at bounding box center [1042, 442] width 17 height 17
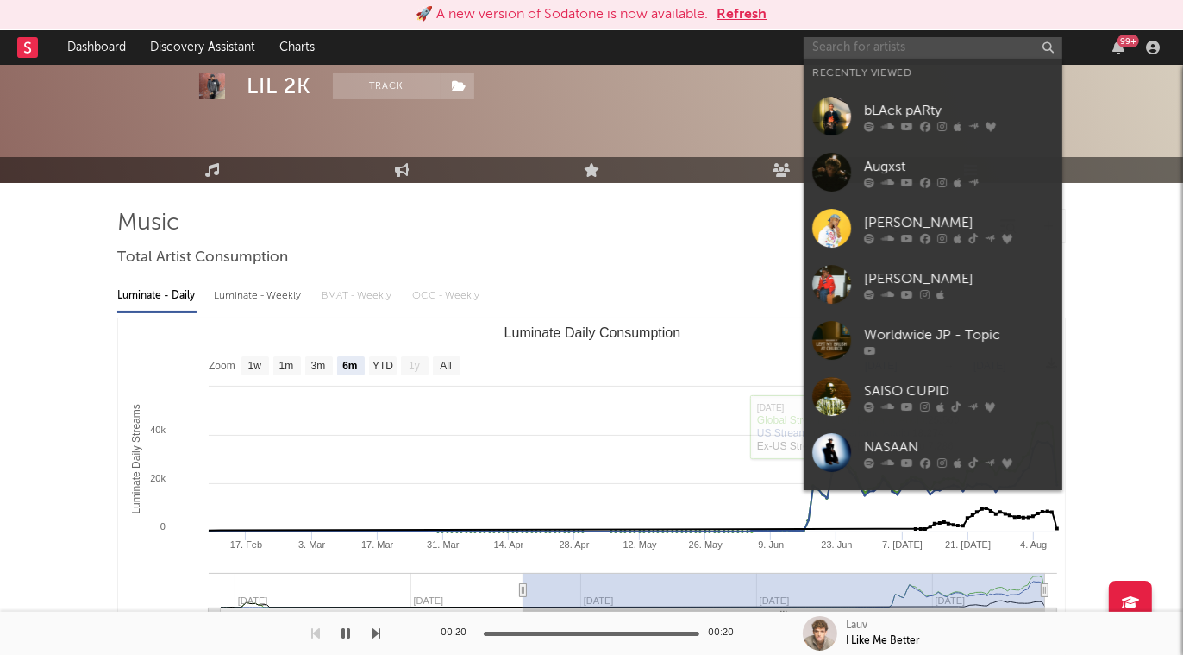
click at [880, 47] on input "text" at bounding box center [933, 48] width 259 height 22
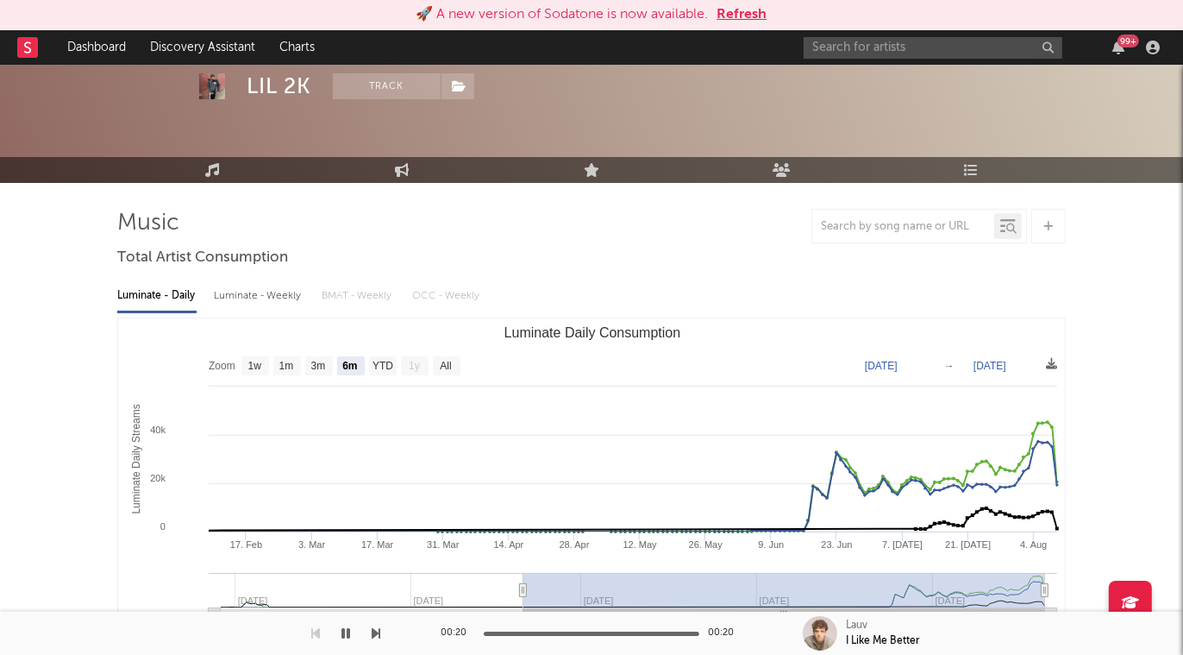
click at [534, 99] on div "LIL 2K Track [GEOGRAPHIC_DATA] | Hip-Hop/Rap Edit Track Benchmark Summary" at bounding box center [527, 73] width 561 height 108
click at [915, 57] on input "text" at bounding box center [933, 48] width 259 height 22
click at [928, 48] on input "text" at bounding box center [933, 48] width 259 height 22
click at [724, 96] on div "LIL 2K Track [GEOGRAPHIC_DATA] | Hip-Hop/Rap Edit Track Benchmark Summary" at bounding box center [527, 73] width 561 height 108
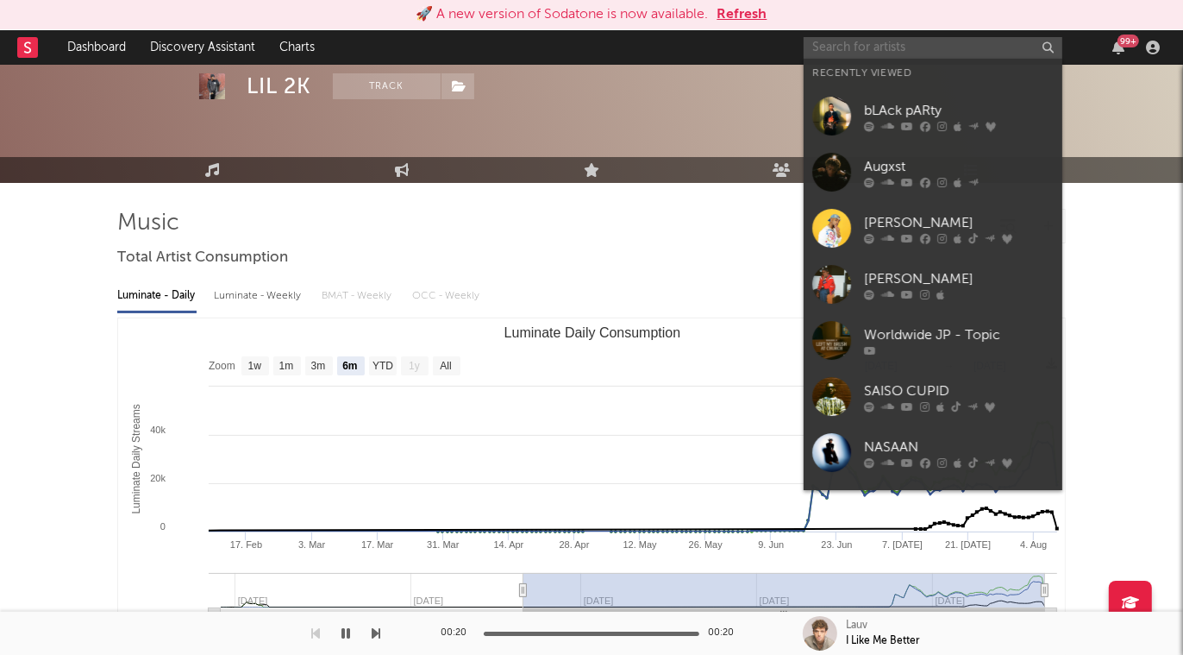
click at [868, 47] on input "text" at bounding box center [933, 48] width 259 height 22
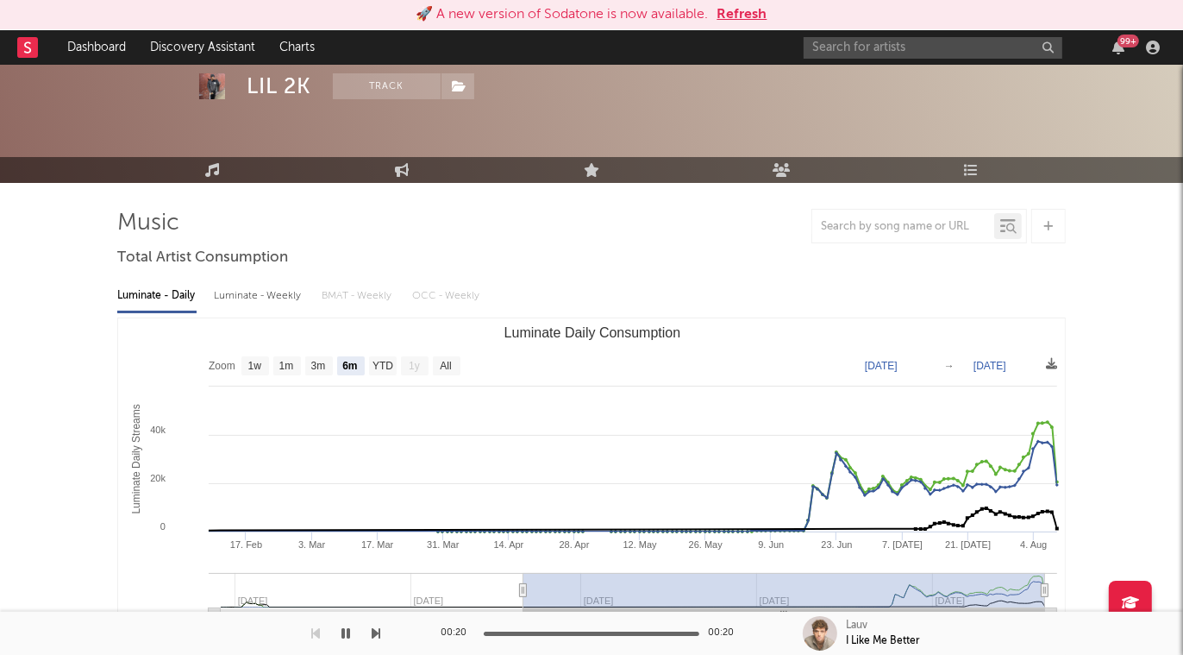
click at [676, 121] on div "LIL 2K Track [GEOGRAPHIC_DATA] | Hip-Hop/Rap Edit Track Benchmark Summary" at bounding box center [527, 73] width 561 height 108
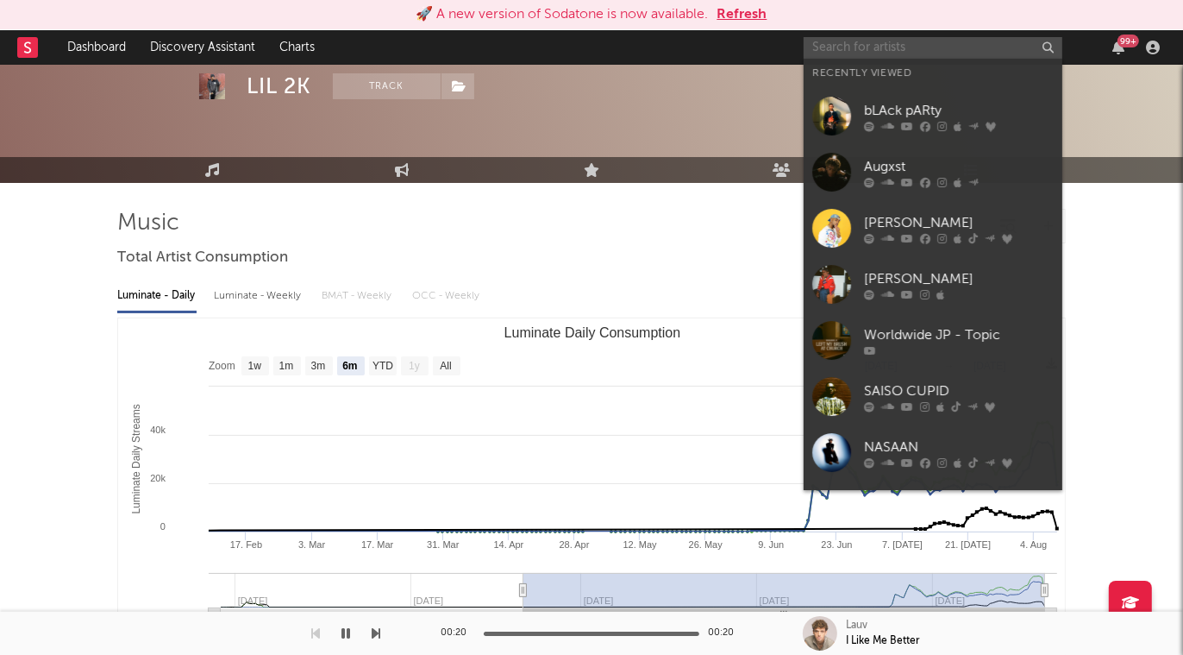
click at [879, 44] on input "text" at bounding box center [933, 48] width 259 height 22
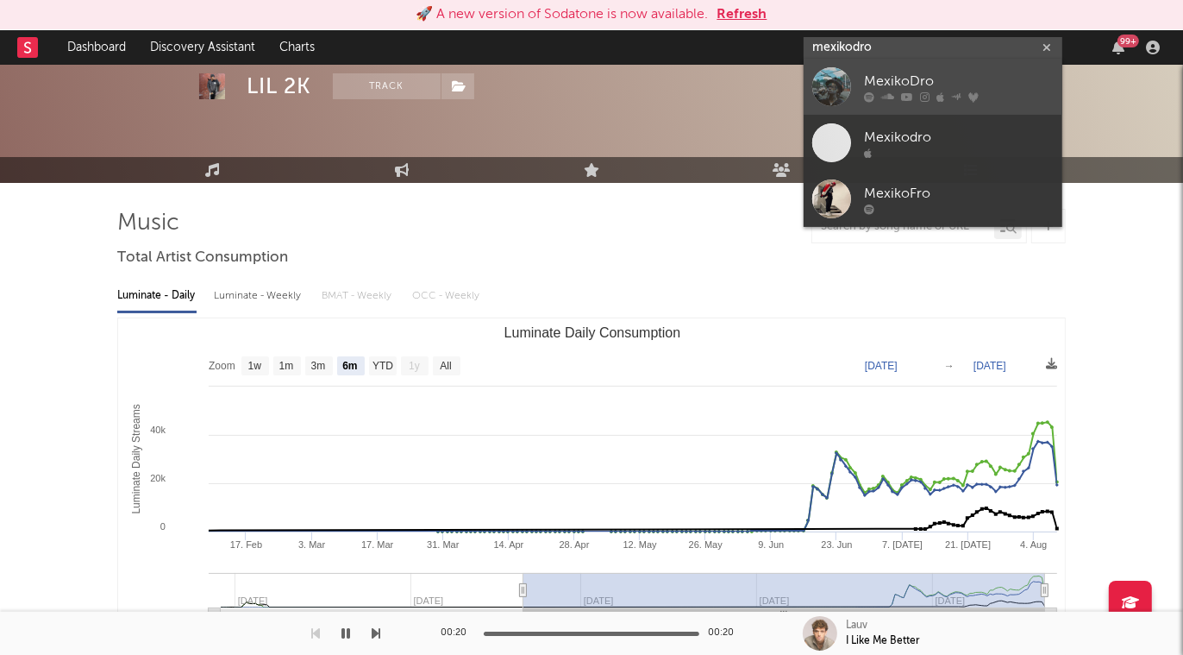
type input "mexikodro"
click at [948, 70] on link "MexikoDro" at bounding box center [933, 87] width 259 height 56
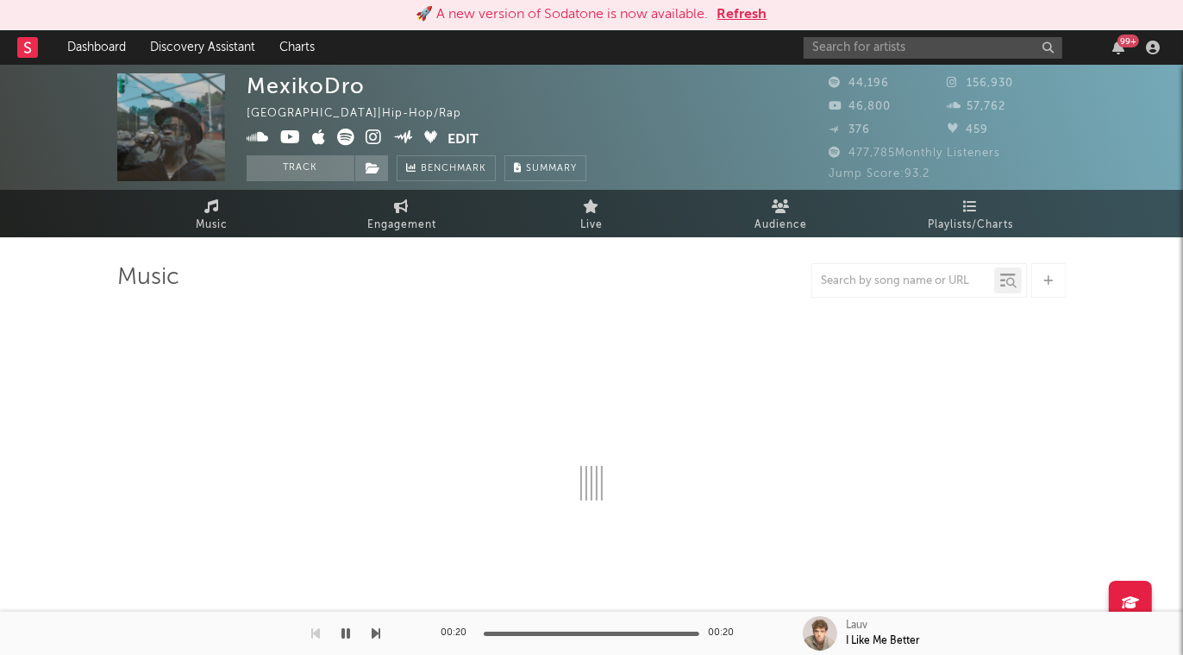
select select "6m"
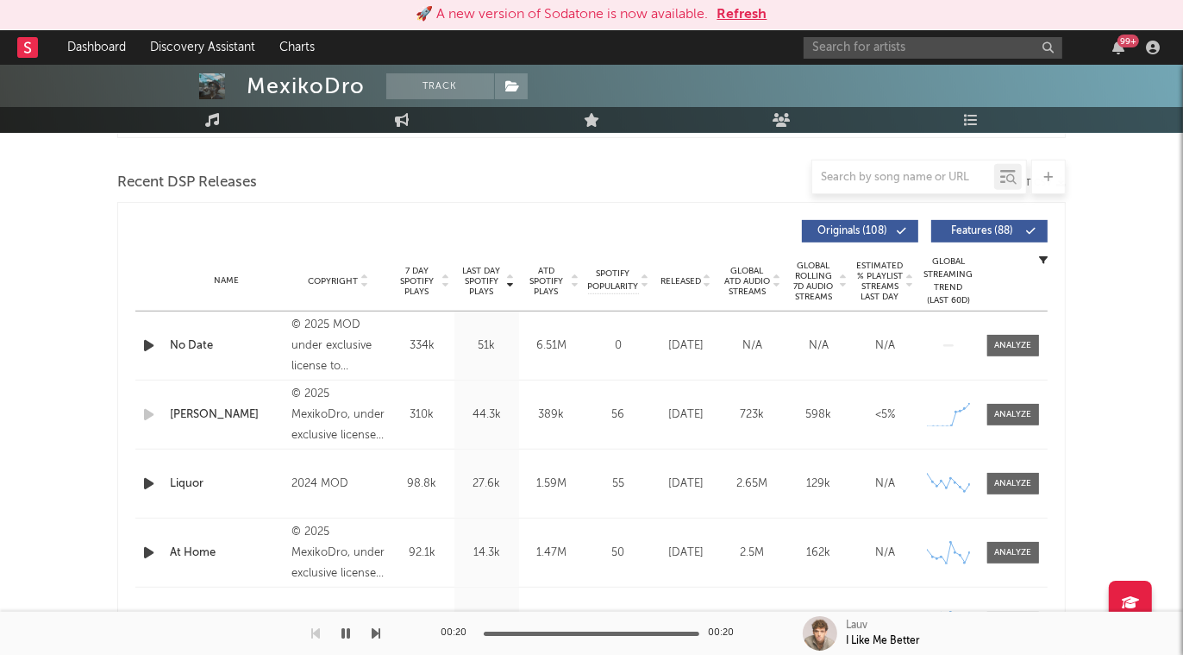
scroll to position [602, 0]
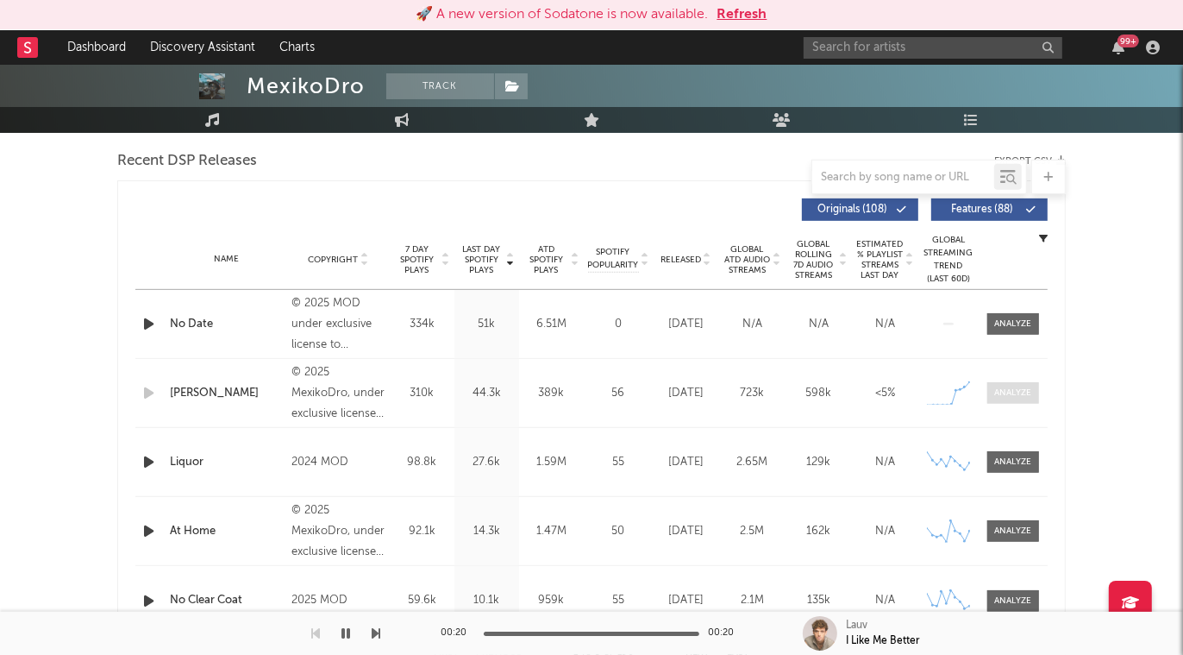
click at [1014, 392] on div at bounding box center [1013, 392] width 37 height 13
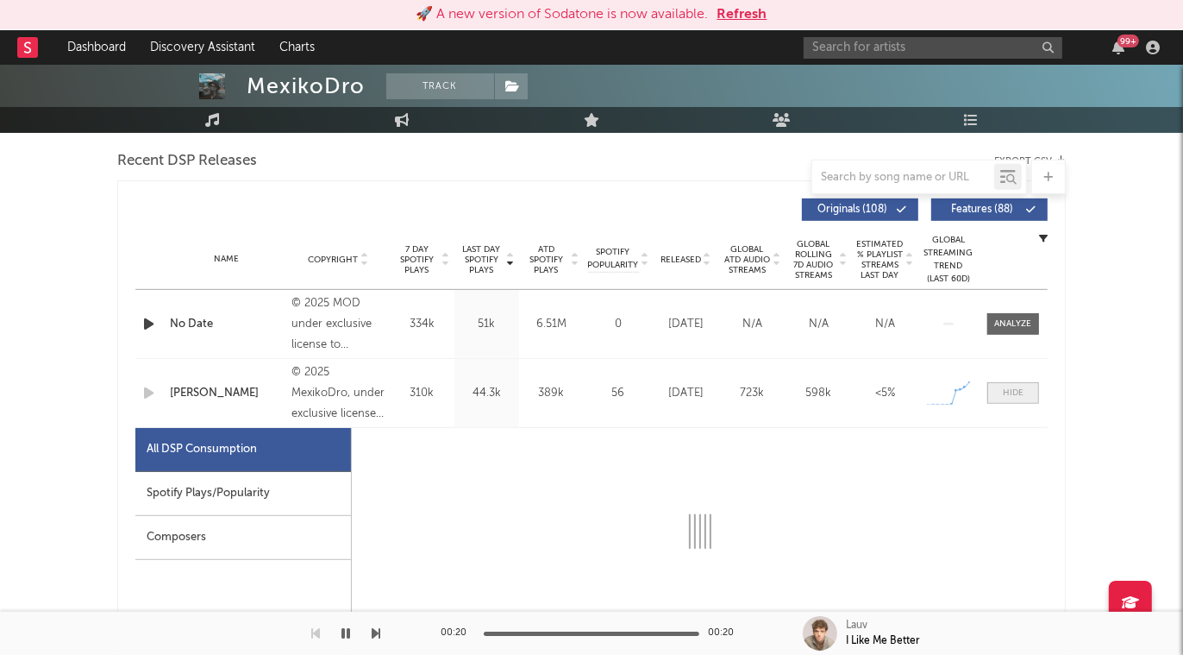
select select "1w"
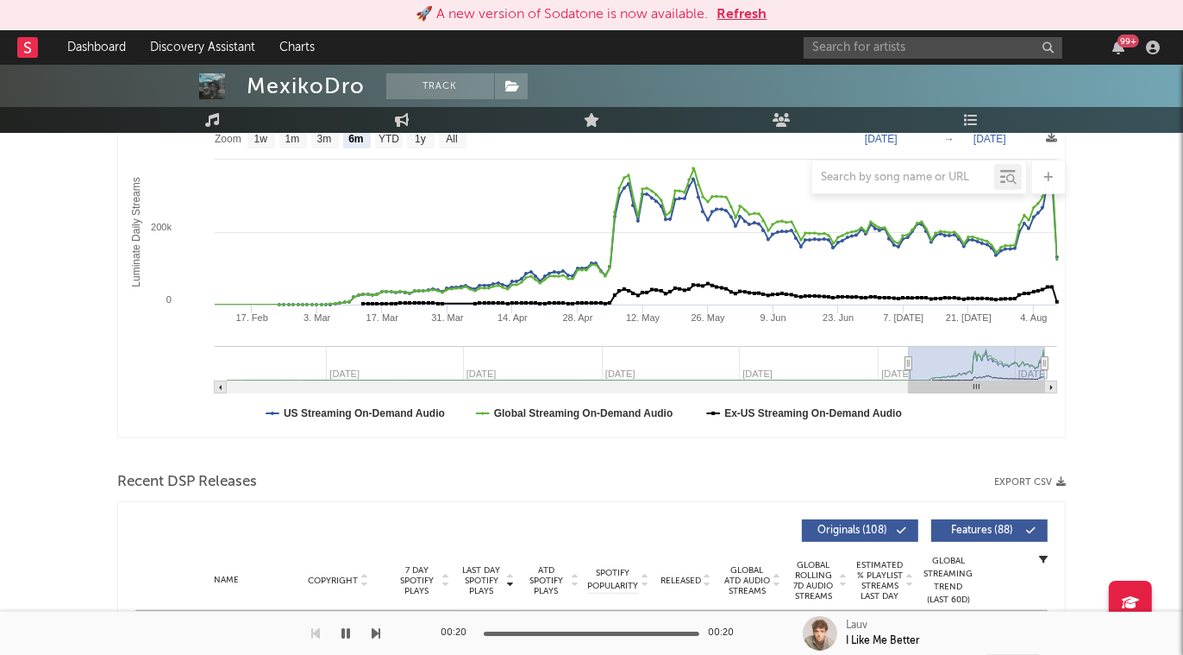
scroll to position [279, 0]
click at [917, 41] on input "text" at bounding box center [933, 48] width 259 height 22
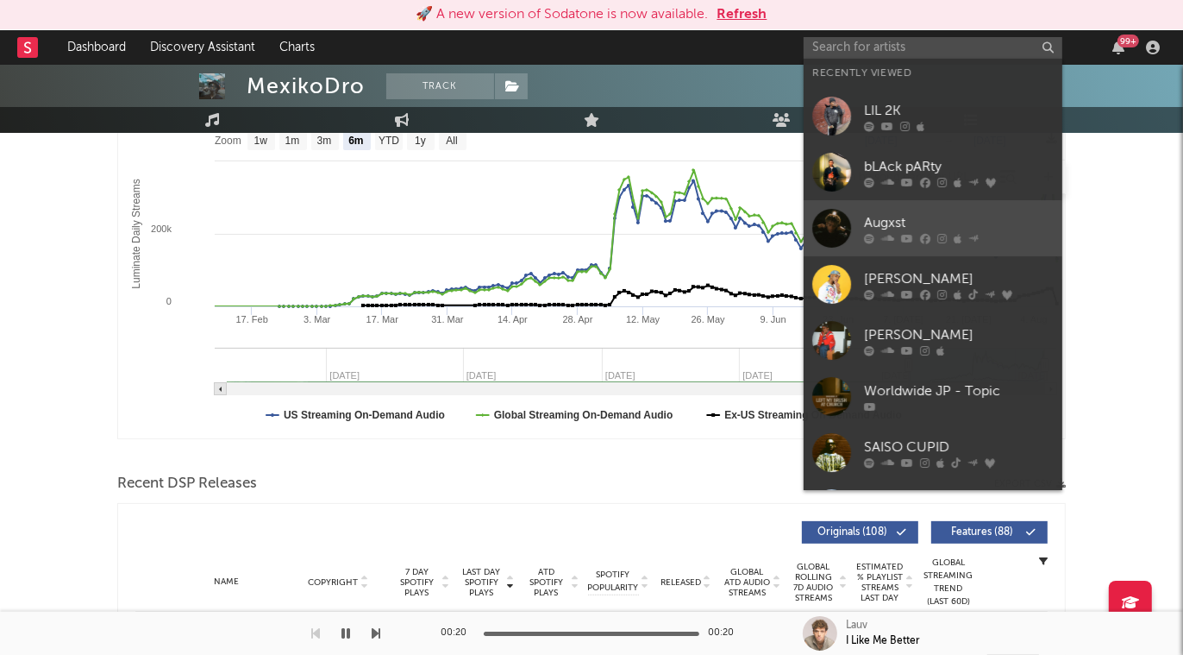
click at [943, 216] on div "Augxst" at bounding box center [959, 223] width 190 height 21
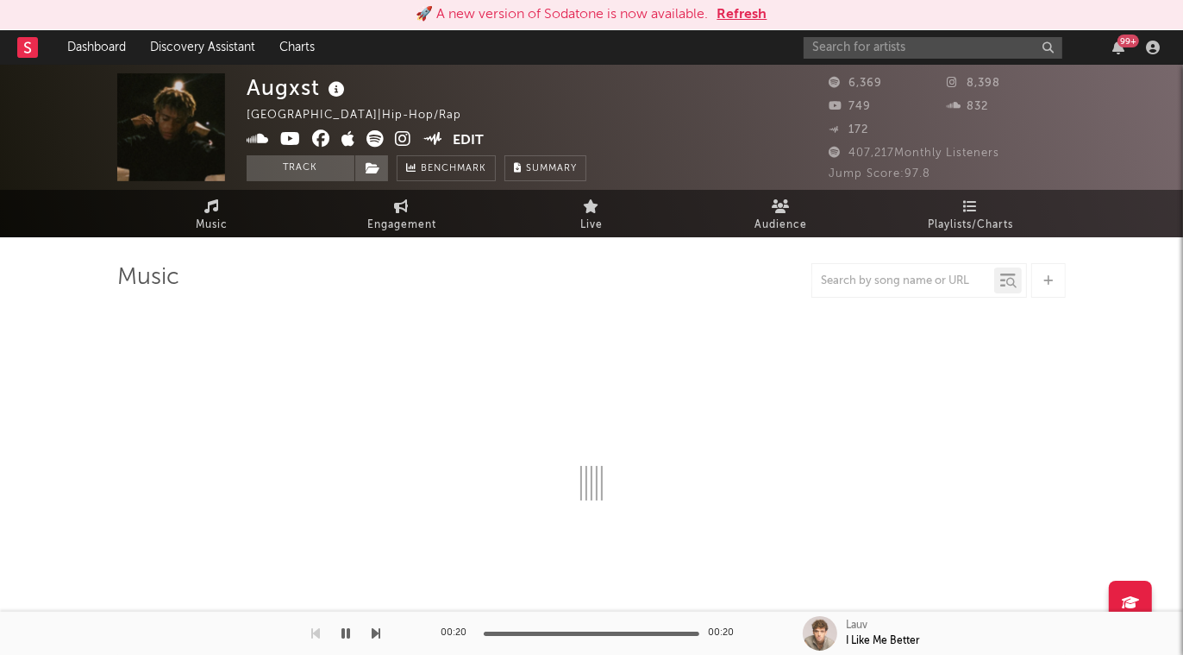
select select "6m"
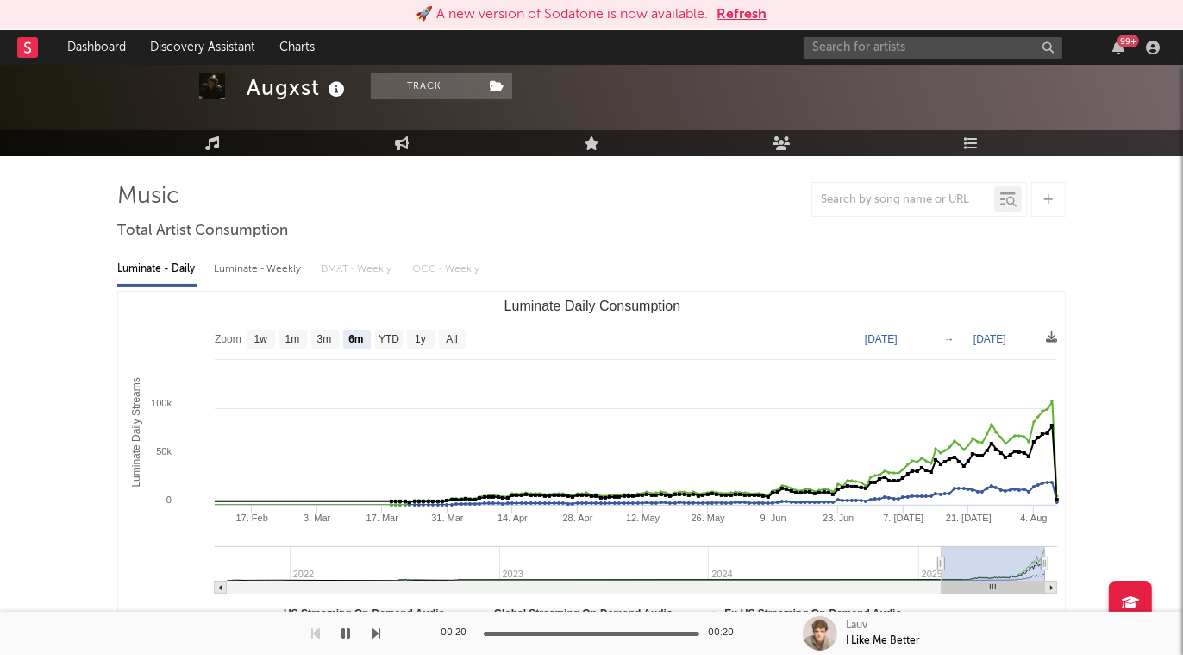
scroll to position [88, 0]
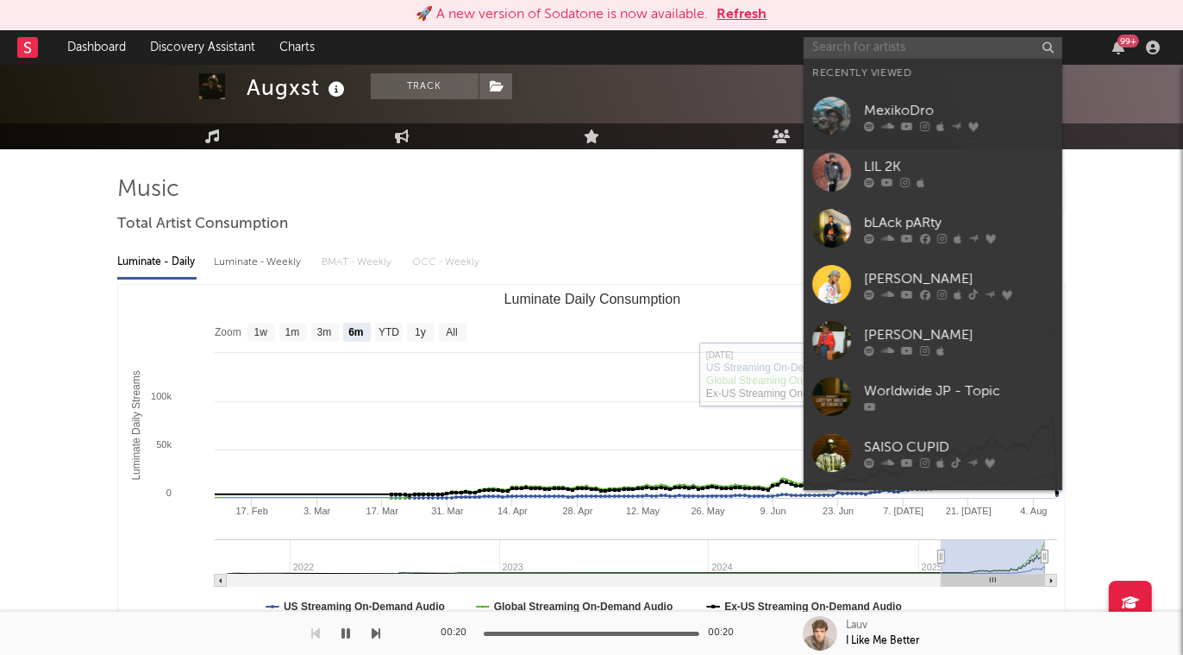
click at [897, 52] on input "text" at bounding box center [933, 48] width 259 height 22
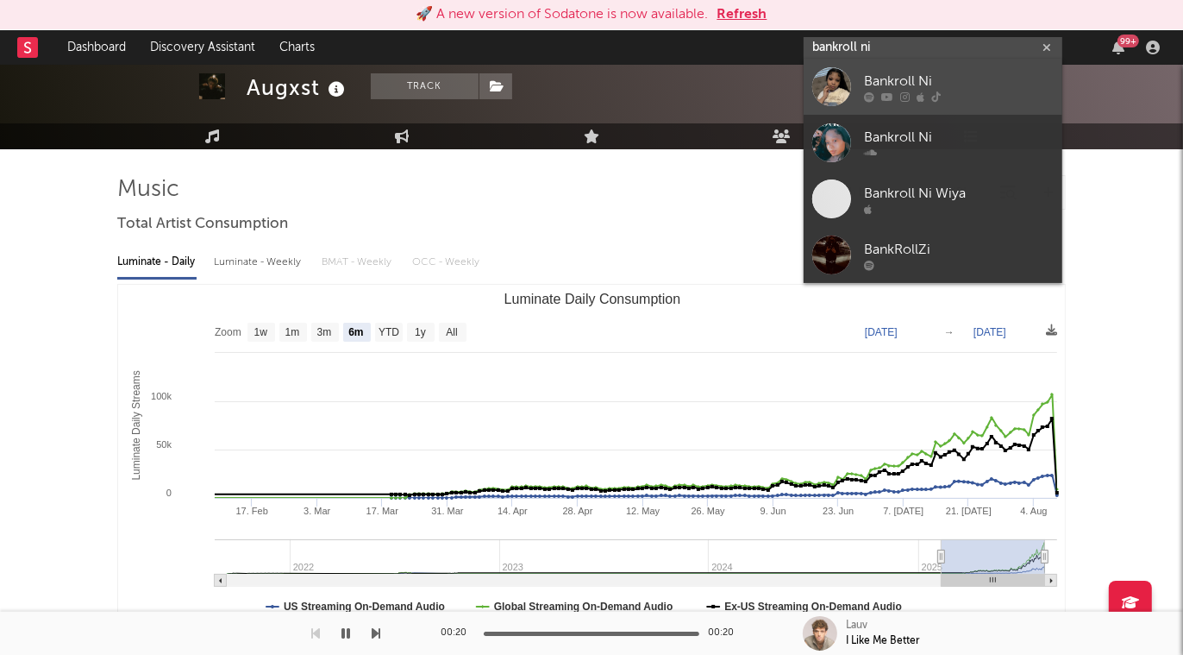
type input "bankroll ni"
click at [914, 91] on div "Bankroll Ni" at bounding box center [959, 82] width 190 height 21
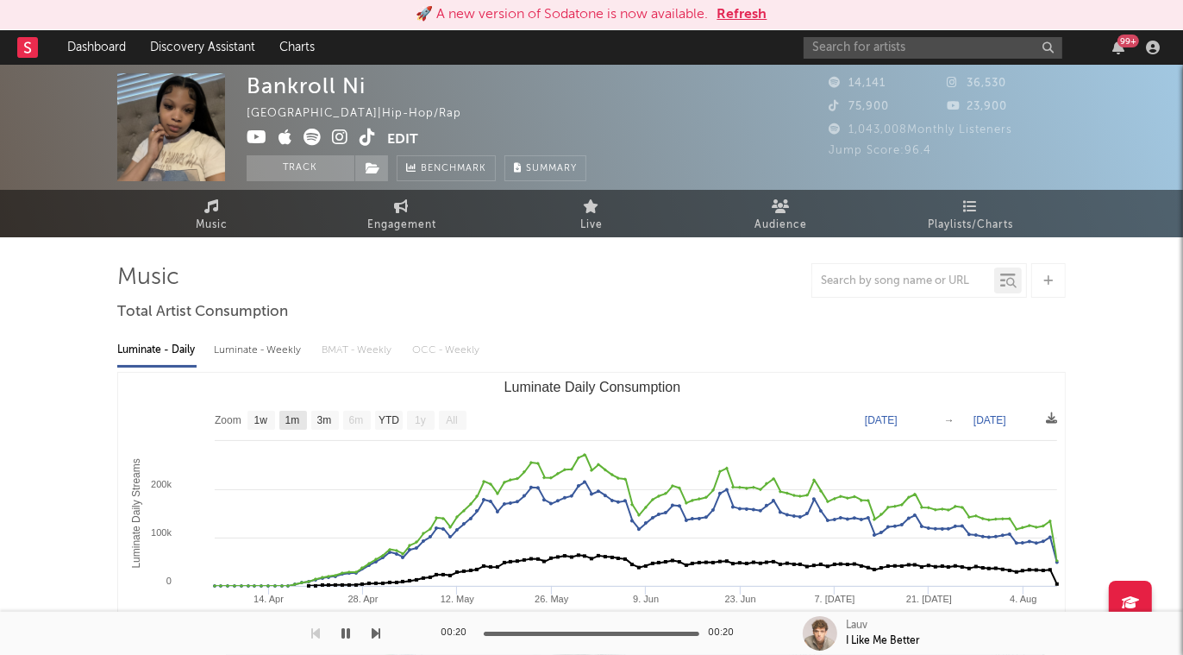
click at [290, 419] on text "1m" at bounding box center [292, 421] width 15 height 12
select select "1m"
type input "[DATE]"
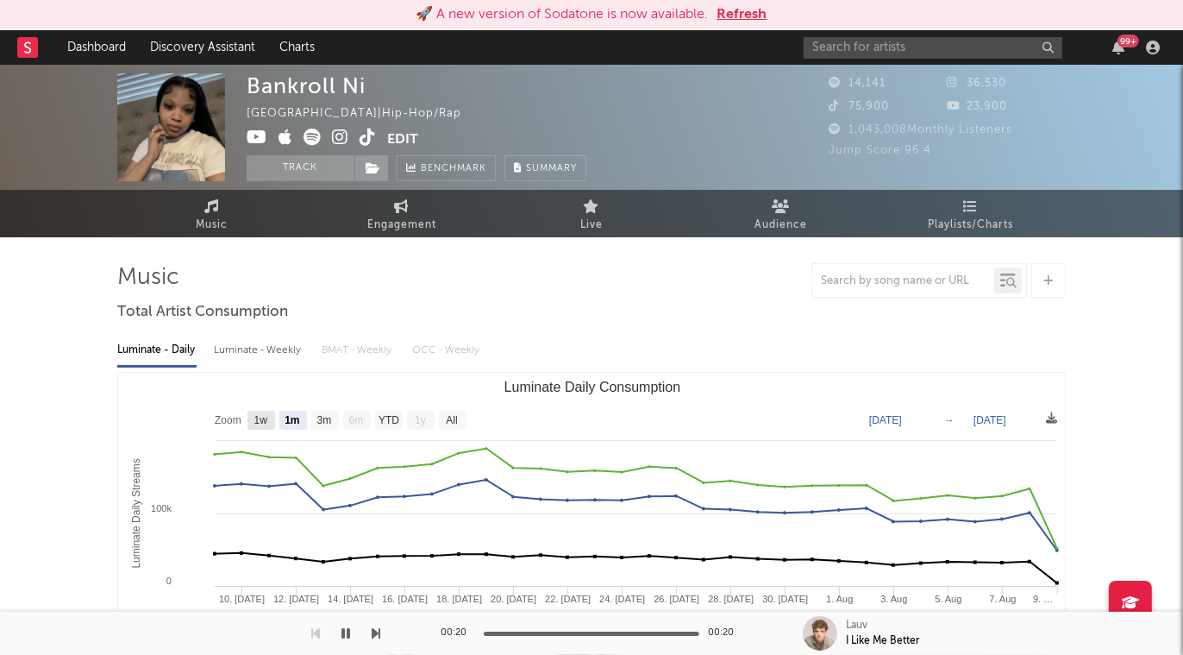
click at [262, 416] on text "1w" at bounding box center [261, 421] width 14 height 12
select select "1w"
type input "[DATE]"
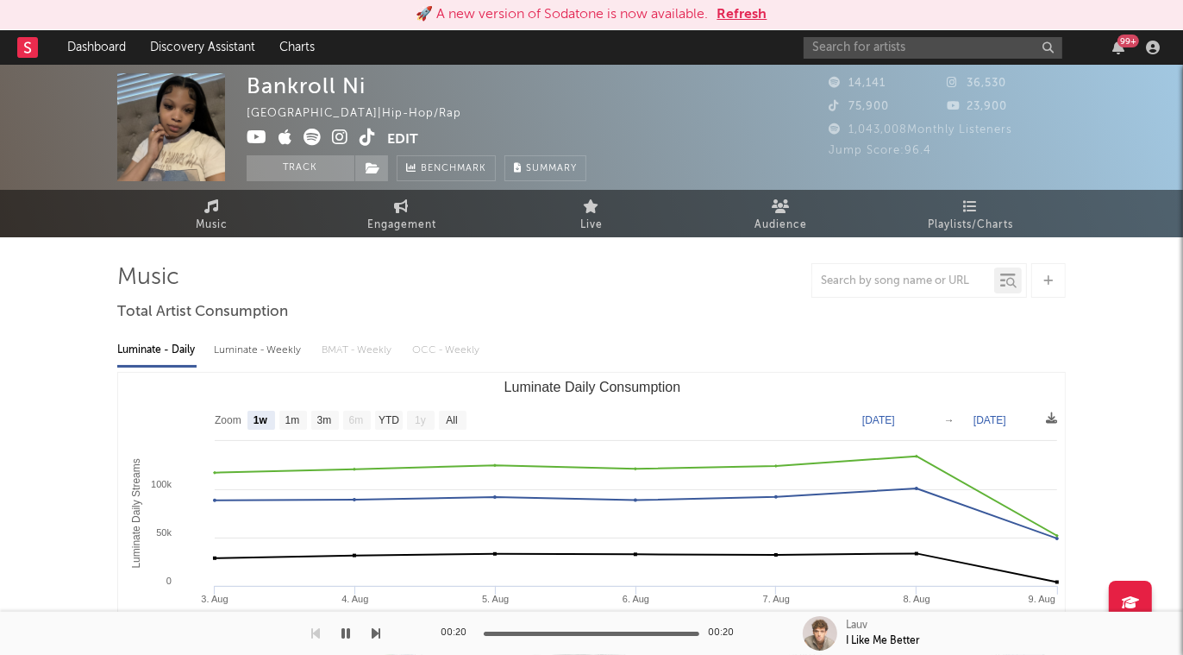
click at [226, 423] on text "Zoom" at bounding box center [228, 421] width 27 height 12
click at [296, 421] on text "1m" at bounding box center [292, 421] width 15 height 12
select select "1m"
type input "[DATE]"
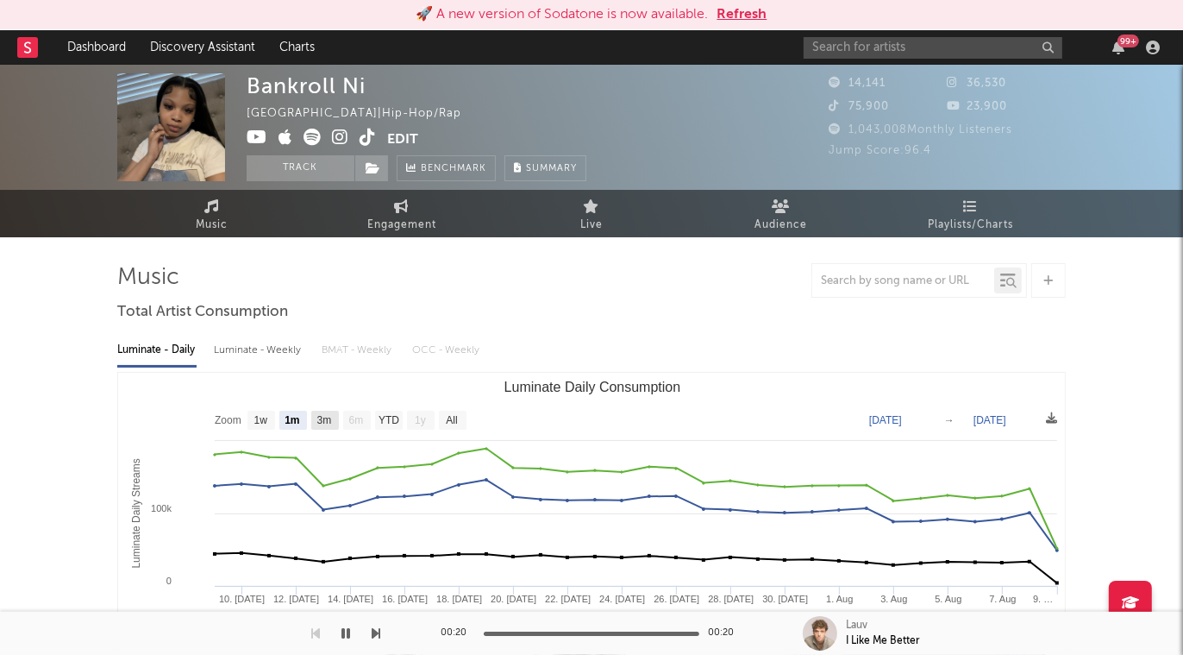
click at [326, 421] on text "3m" at bounding box center [324, 421] width 15 height 12
select select "3m"
type input "[DATE]"
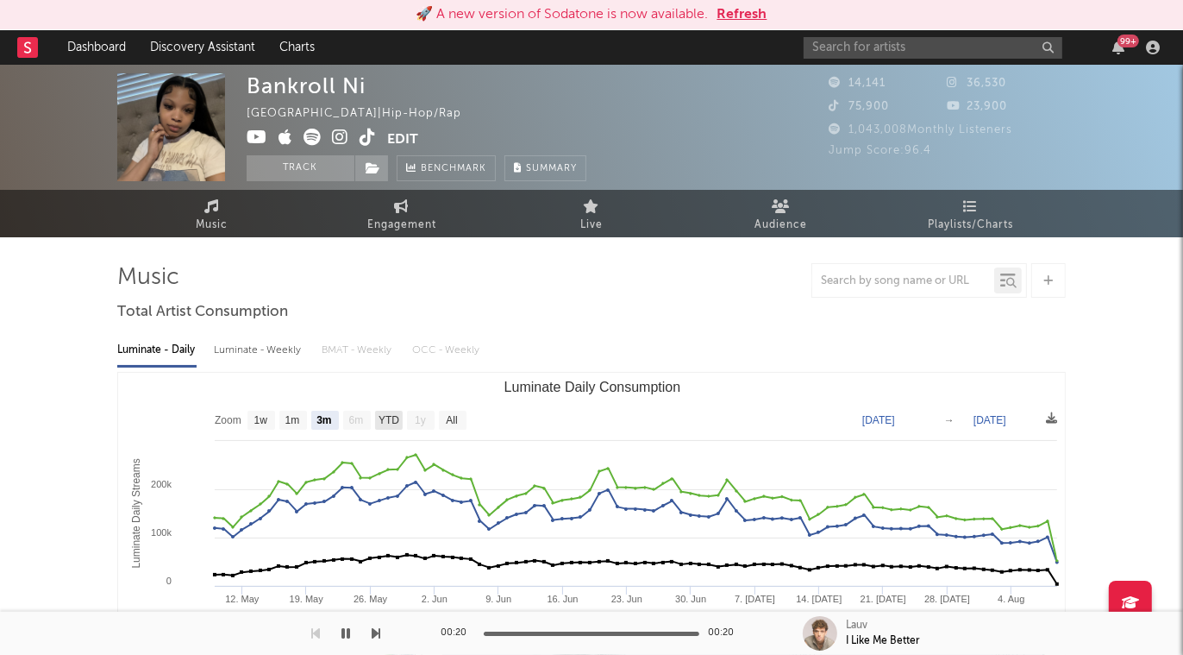
click at [392, 418] on text "YTD" at bounding box center [389, 421] width 21 height 12
select select "YTD"
type input "[DATE]"
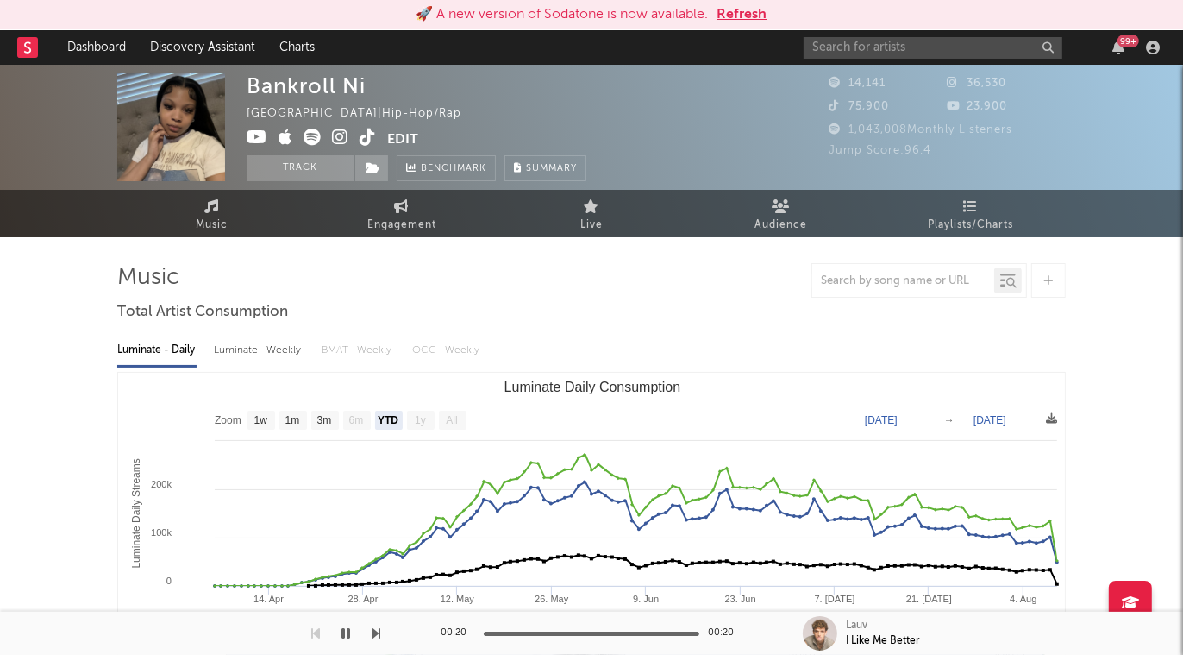
click at [453, 418] on text "All" at bounding box center [451, 421] width 11 height 12
click at [297, 417] on text "1m" at bounding box center [292, 421] width 15 height 12
select select "1m"
type input "[DATE]"
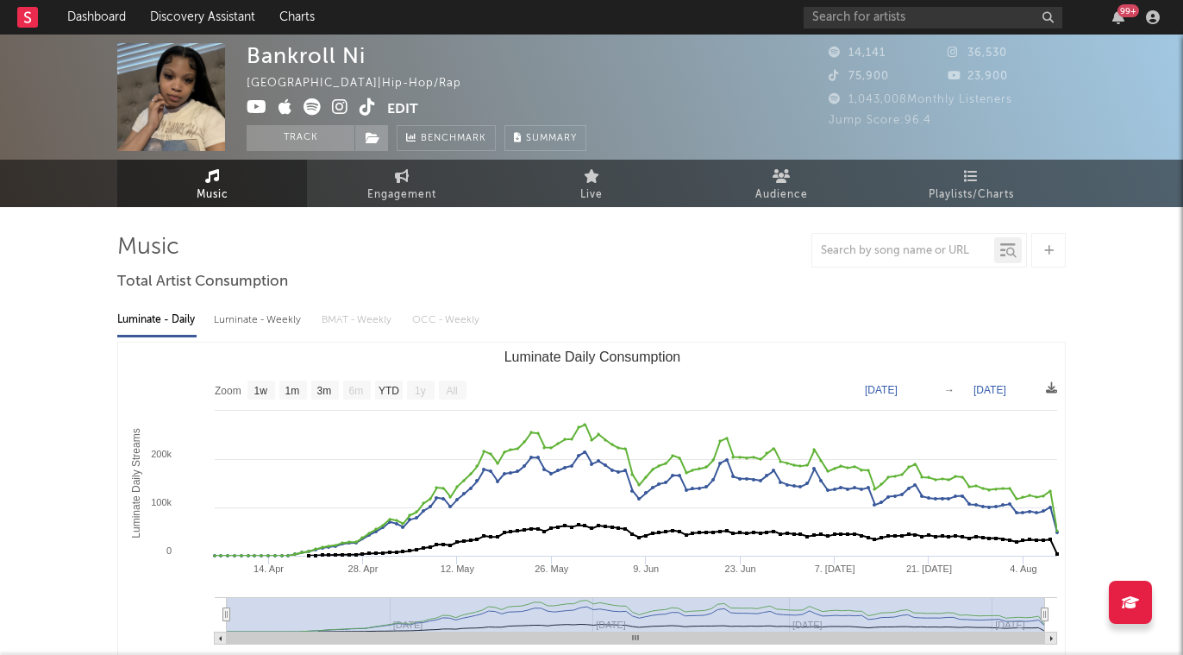
select select "1w"
